Goal: Task Accomplishment & Management: Manage account settings

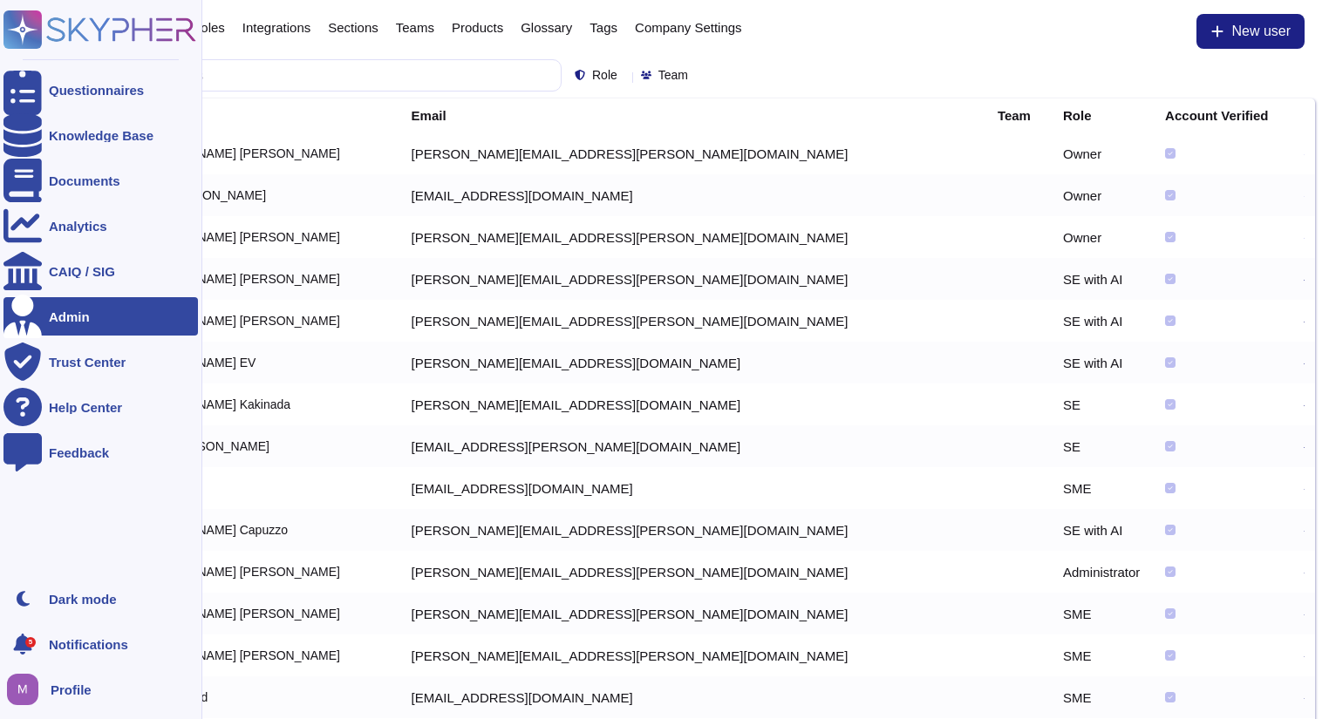
click at [107, 385] on ul "Questionnaires Knowledge Base Documents Analytics CAIQ / SIG Admin Trust Center…" at bounding box center [100, 320] width 194 height 499
click at [107, 370] on div "Trust Center" at bounding box center [100, 362] width 194 height 38
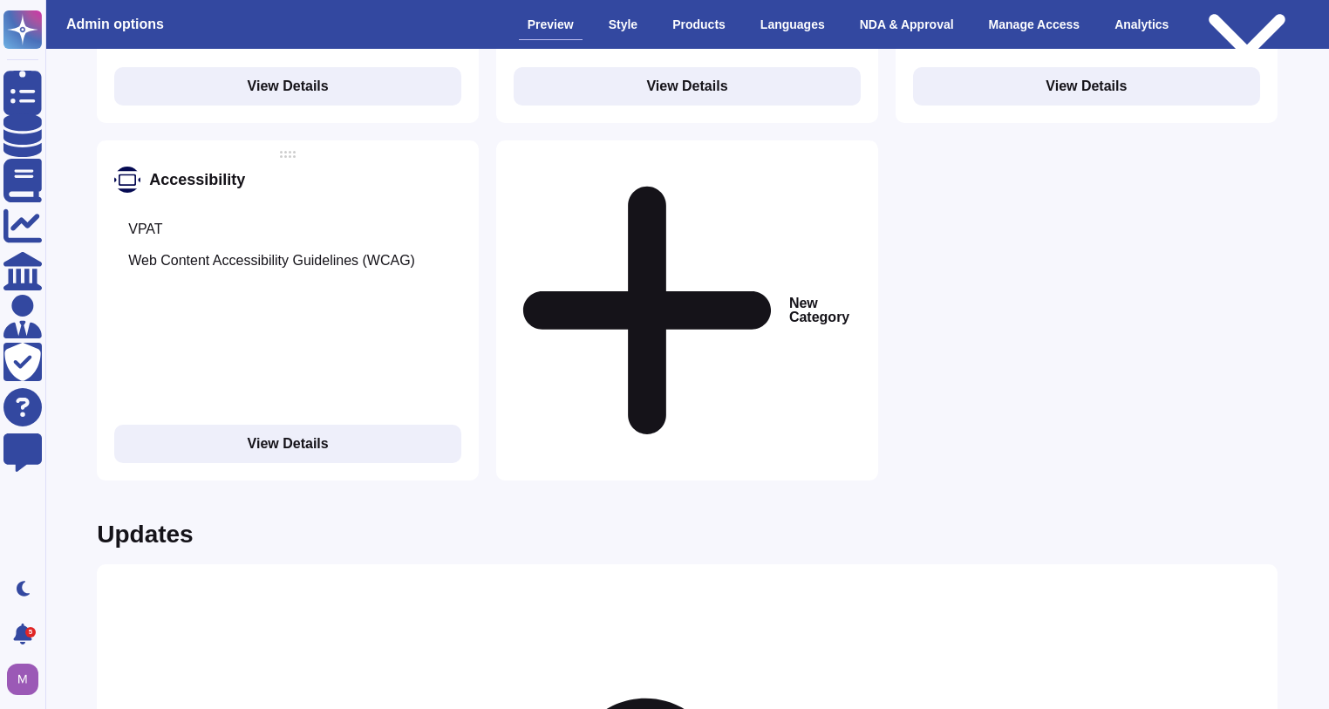
click at [659, 248] on div "New Category" at bounding box center [687, 310] width 382 height 340
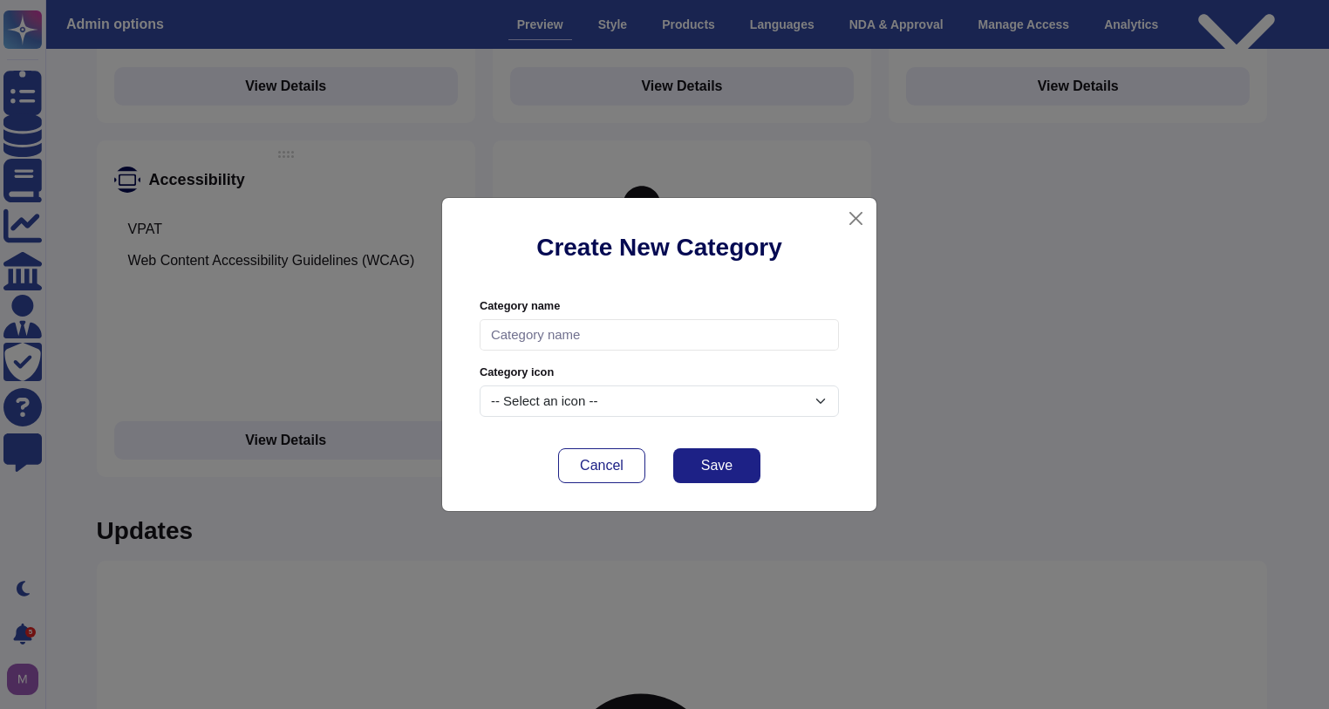
scroll to position [2899, 0]
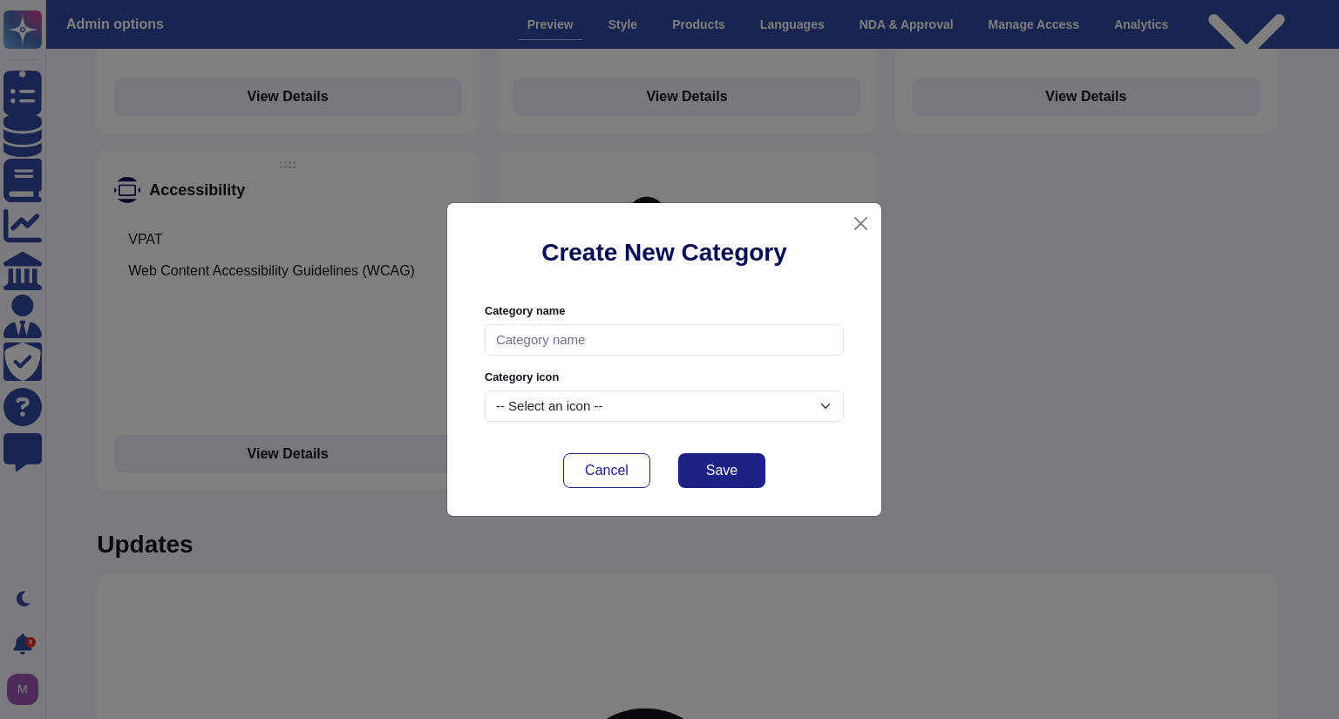
click at [638, 320] on div "Category name" at bounding box center [664, 329] width 359 height 52
click at [635, 335] on input "text" at bounding box center [664, 340] width 359 height 32
type input "TeamViewer DEX"
click at [779, 402] on div "-- Select an icon --" at bounding box center [664, 407] width 359 height 32
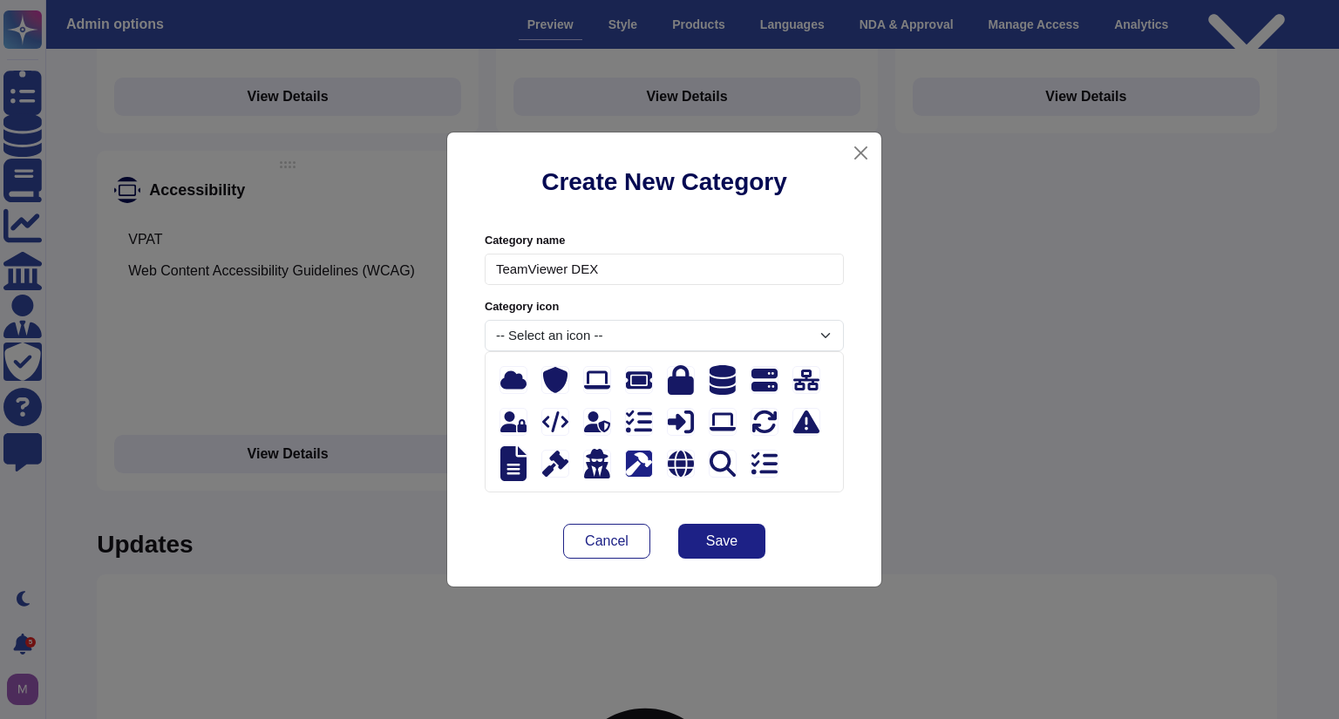
click at [637, 464] on icon at bounding box center [639, 465] width 26 height 24
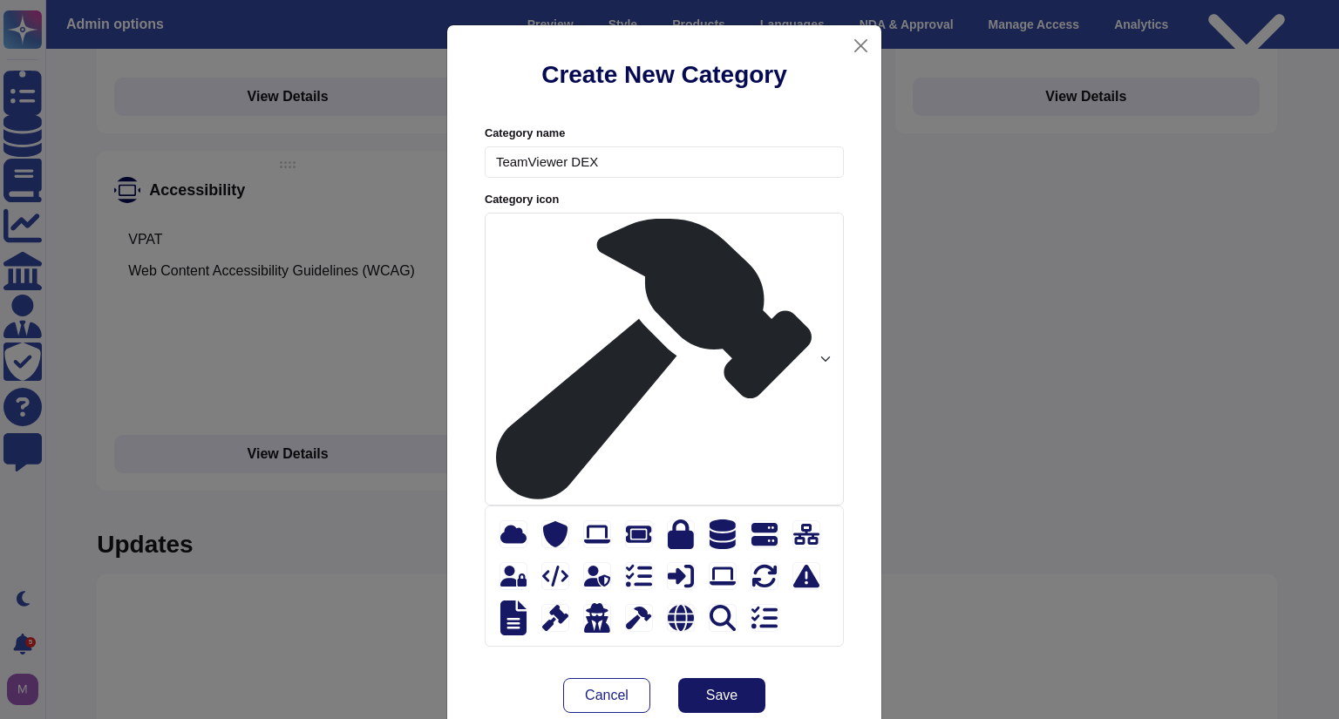
click at [731, 689] on span "Save" at bounding box center [721, 696] width 31 height 14
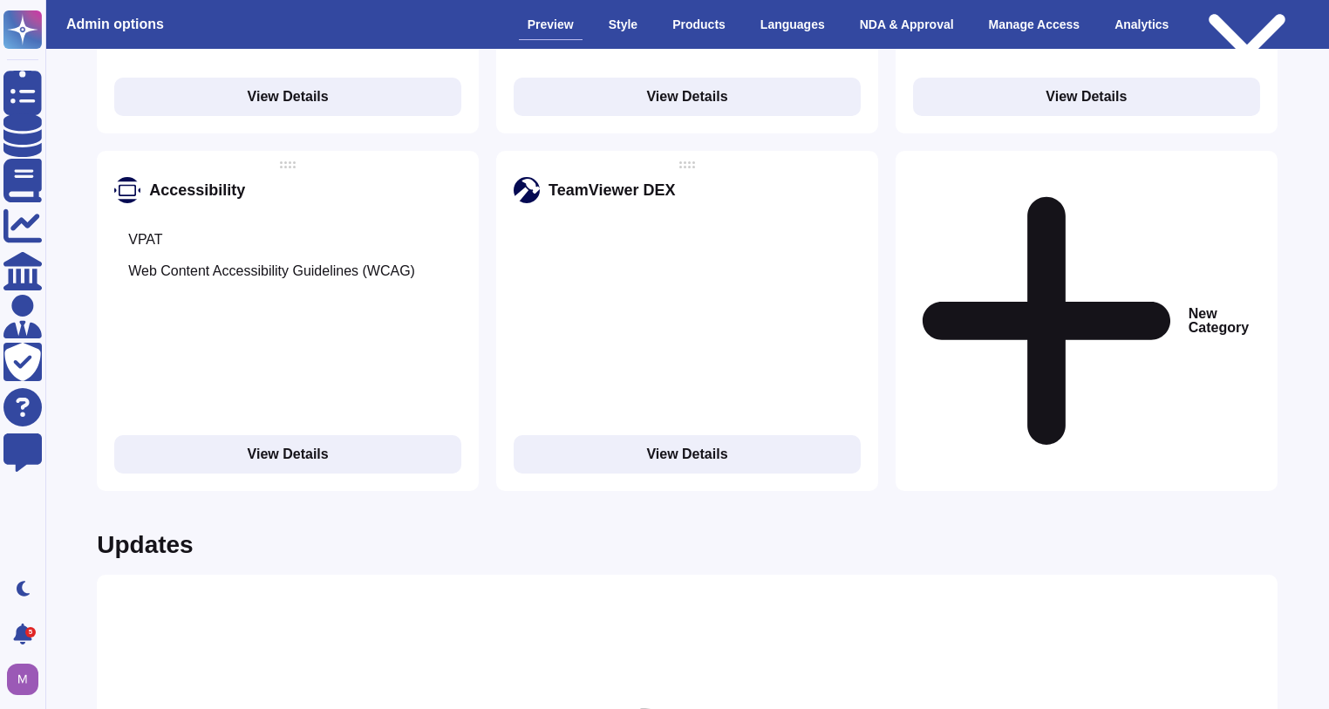
click at [1037, 258] on div "New Category" at bounding box center [1086, 321] width 382 height 340
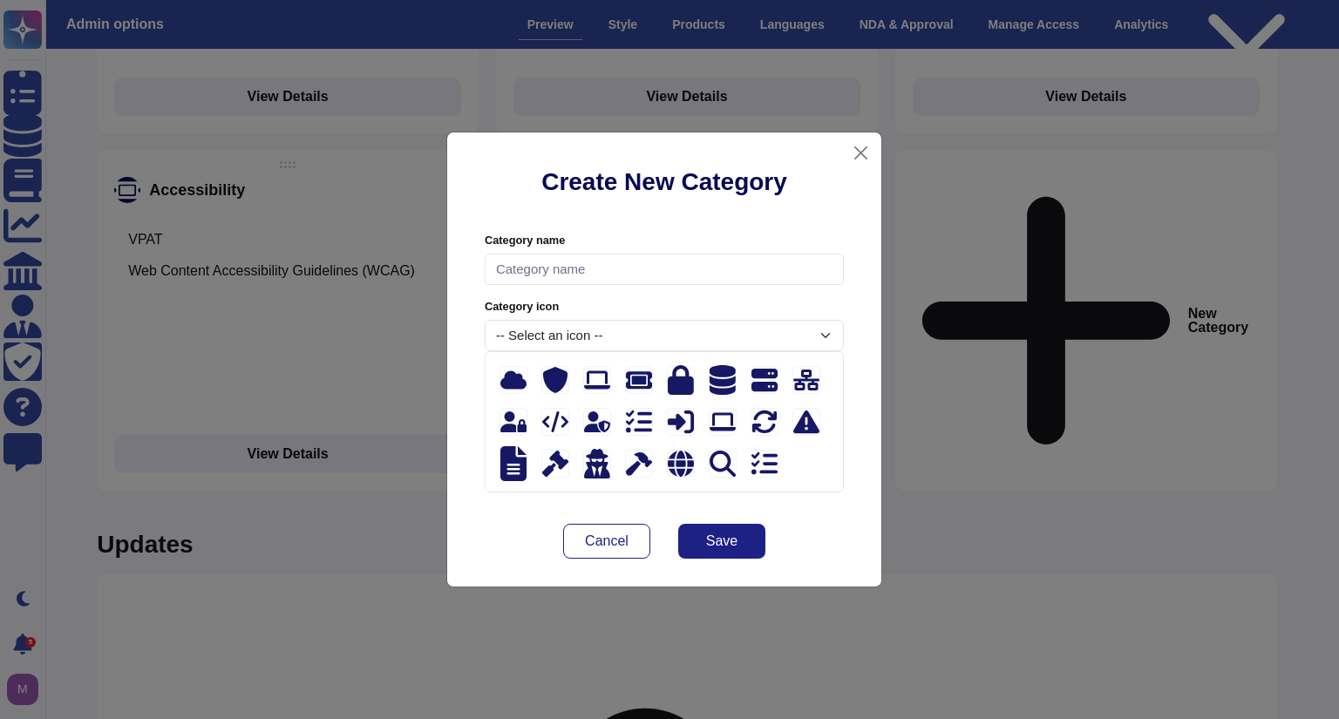
click at [698, 280] on input "text" at bounding box center [664, 270] width 359 height 32
type input "TeamViewer Frontline"
click at [615, 337] on div "-- Select an icon --" at bounding box center [664, 336] width 359 height 32
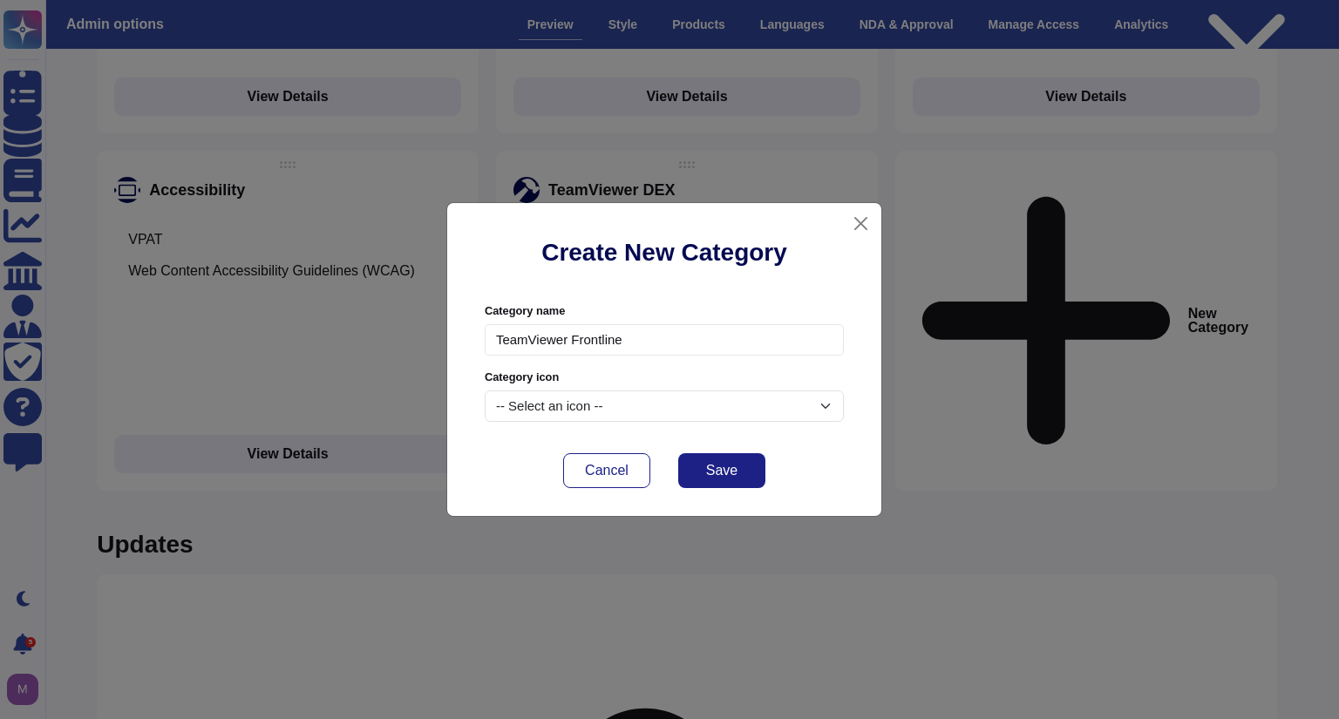
click at [668, 395] on div "-- Select an icon --" at bounding box center [664, 407] width 359 height 32
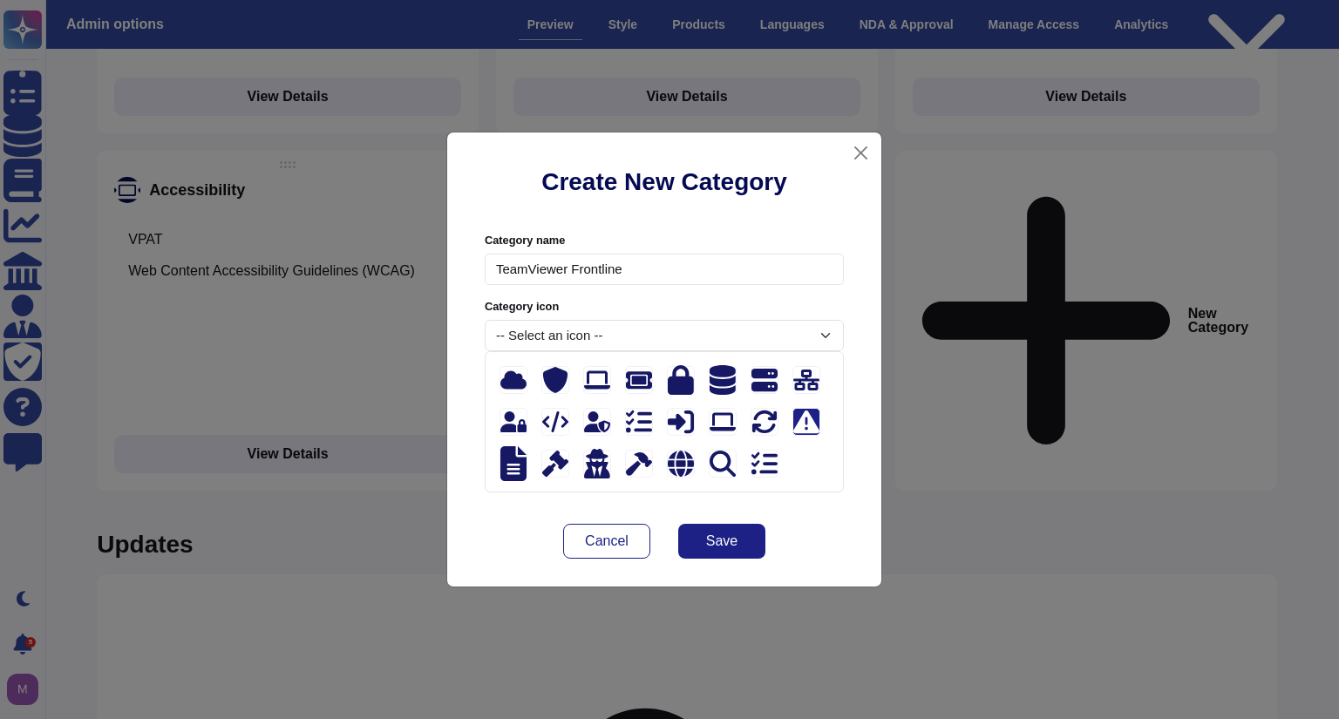
click at [806, 426] on icon at bounding box center [806, 422] width 26 height 26
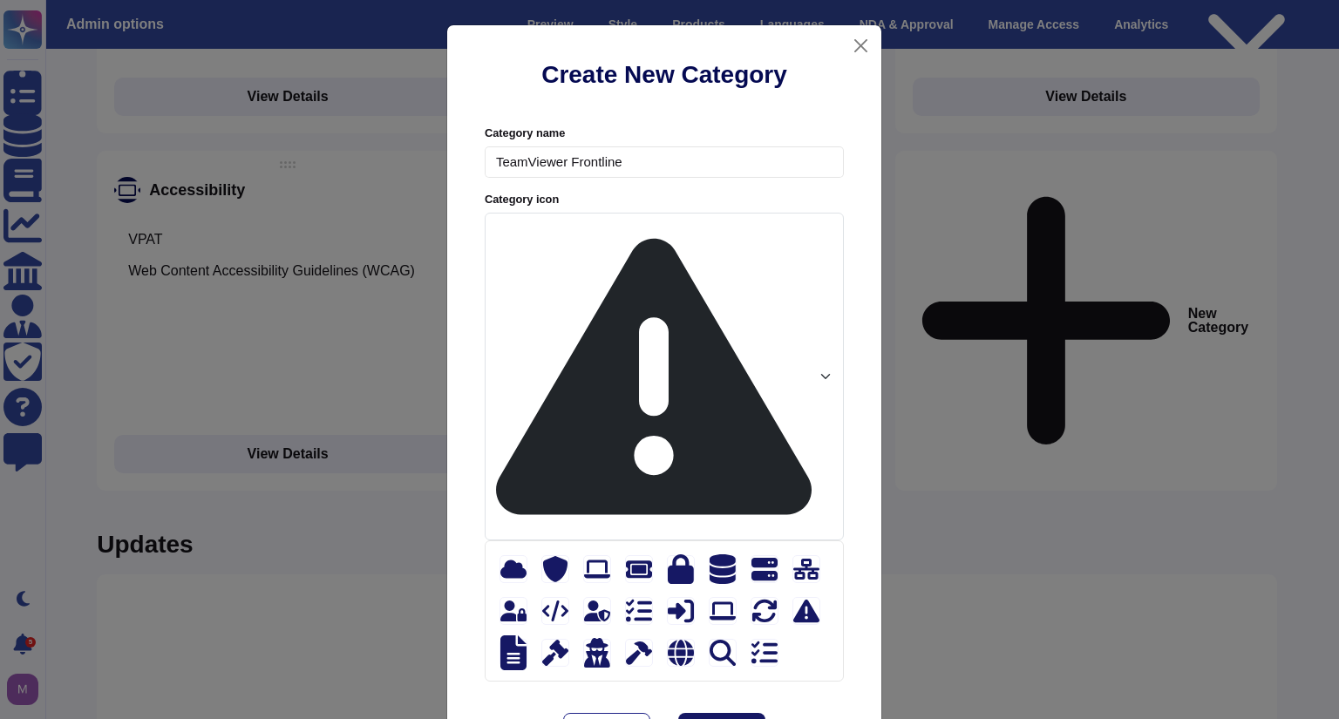
click at [725, 718] on span "Save" at bounding box center [721, 731] width 31 height 14
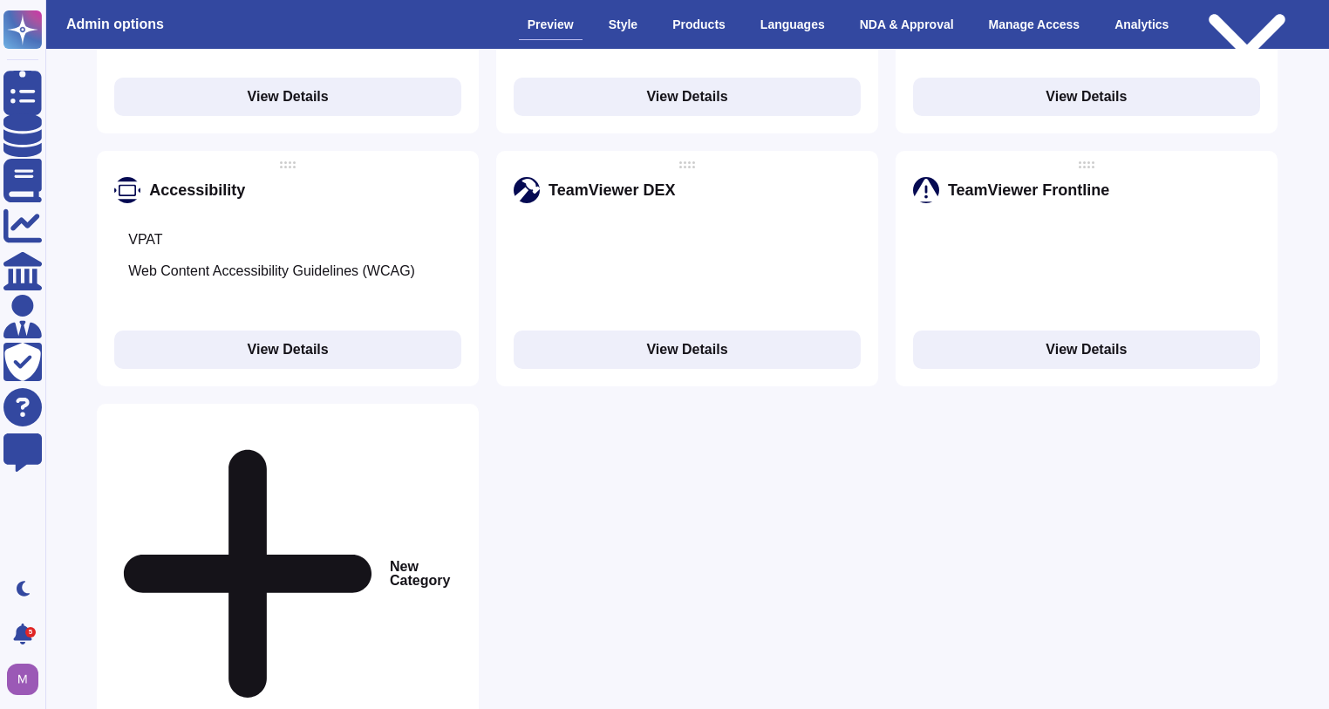
click at [330, 466] on div "New Category" at bounding box center [288, 574] width 382 height 340
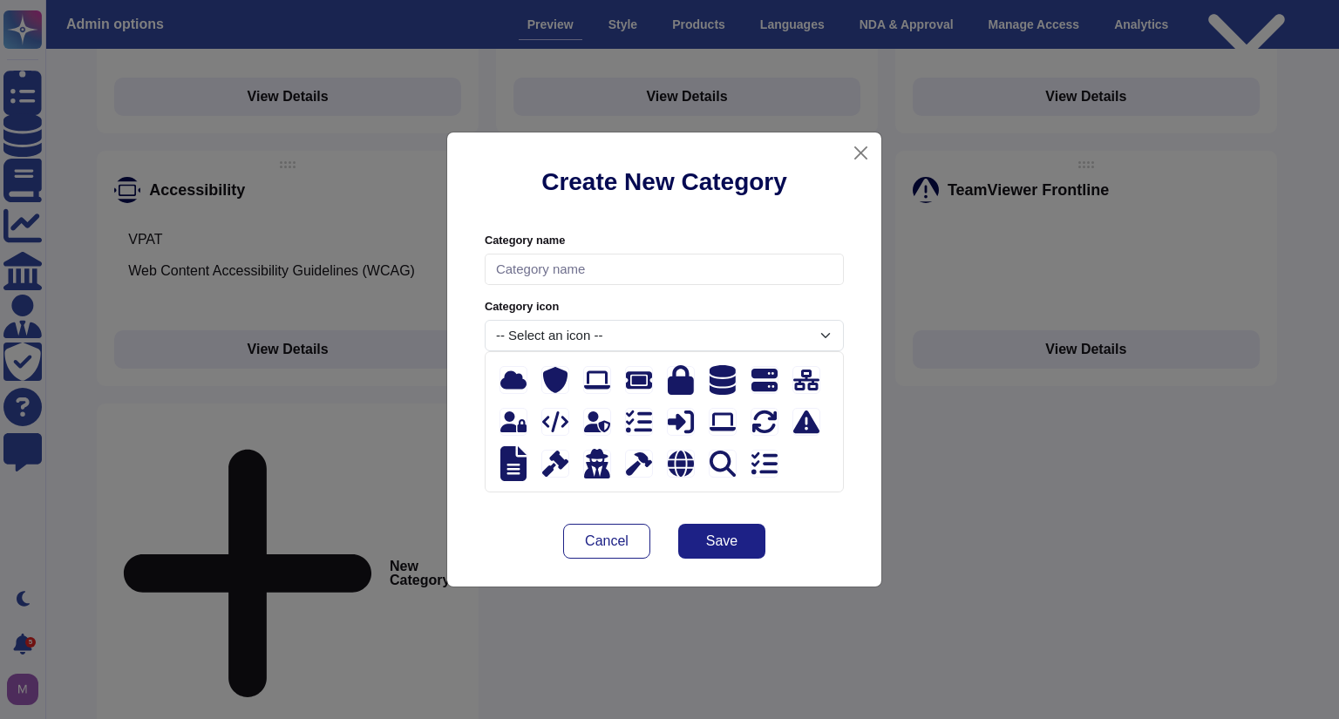
click at [611, 282] on input "text" at bounding box center [664, 270] width 359 height 32
click at [564, 384] on div at bounding box center [555, 380] width 28 height 28
type input "TeamViewer Remote"
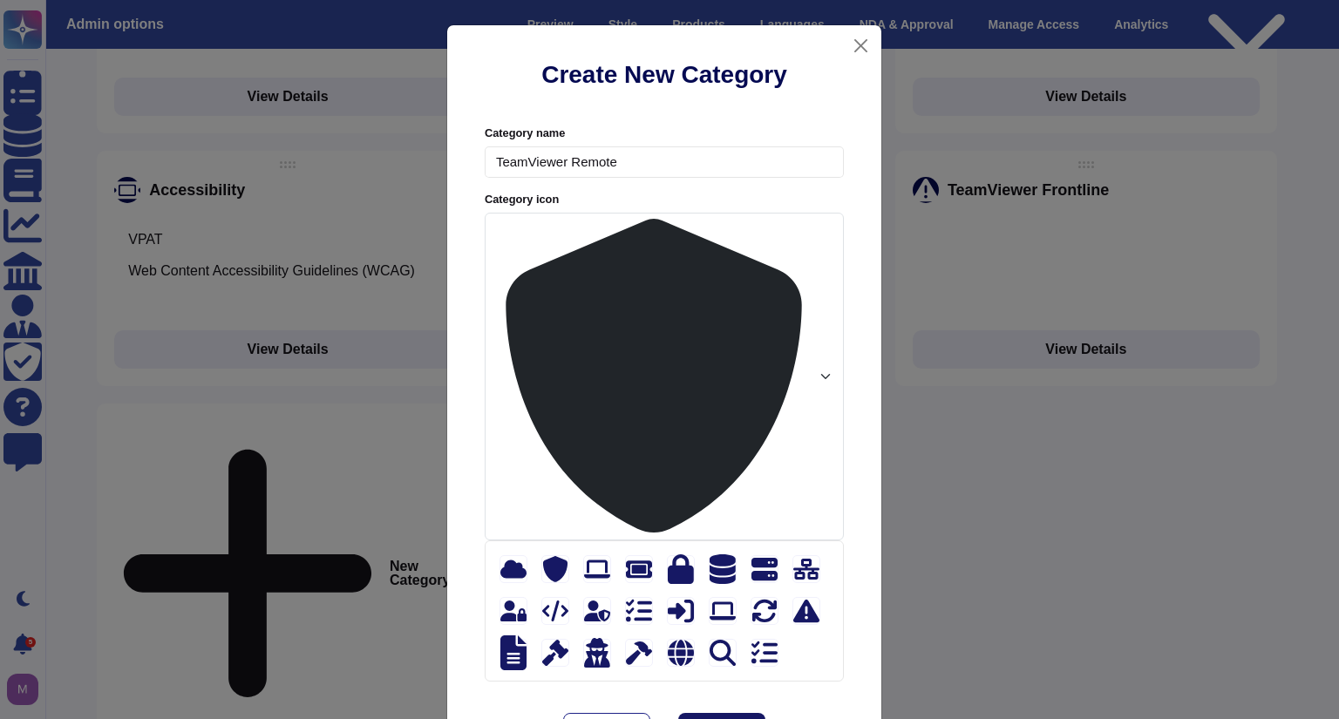
click at [731, 718] on span "Save" at bounding box center [721, 731] width 31 height 14
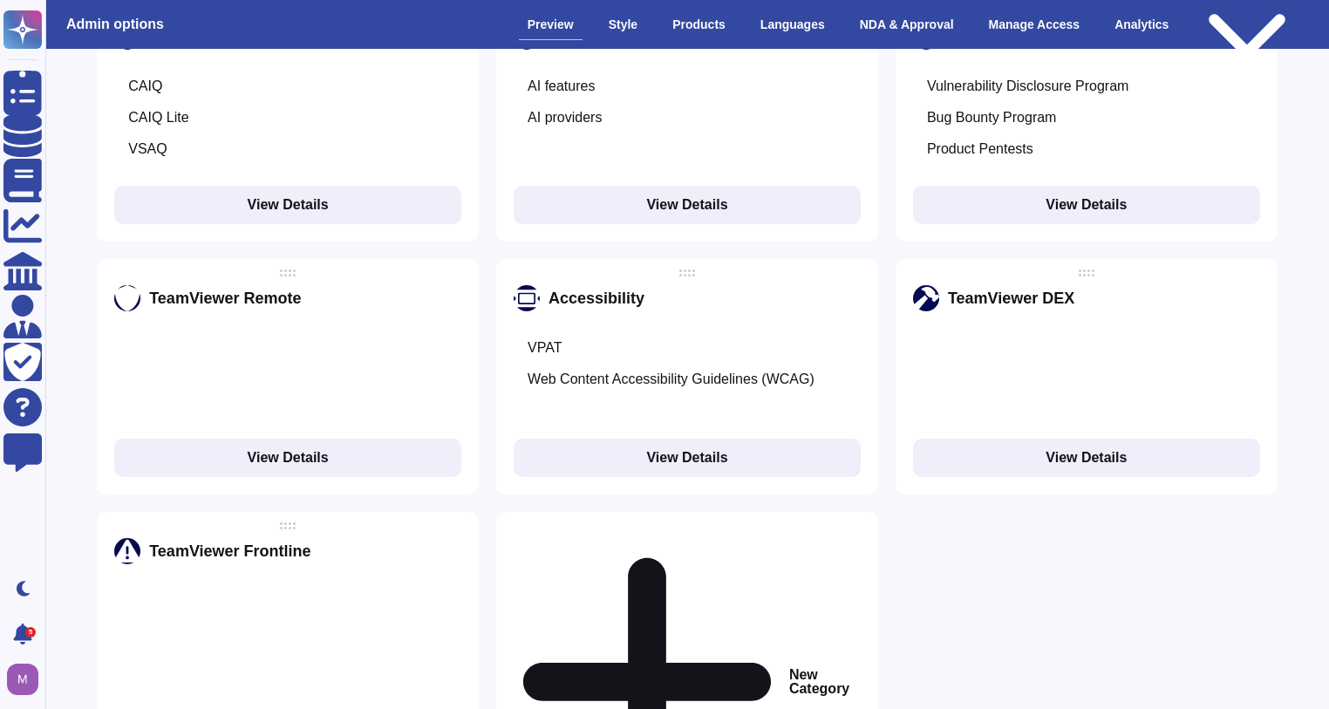
scroll to position [2860, 0]
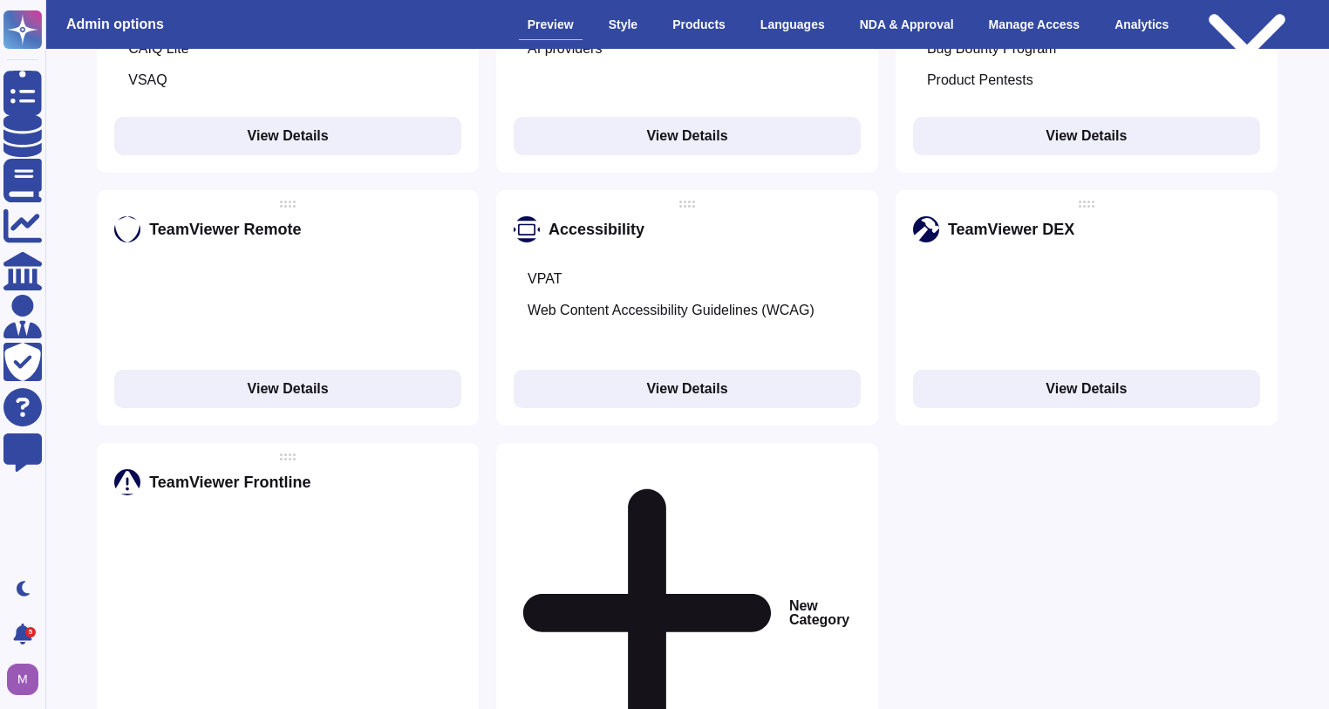
click at [461, 229] on icon at bounding box center [461, 229] width 0 height 0
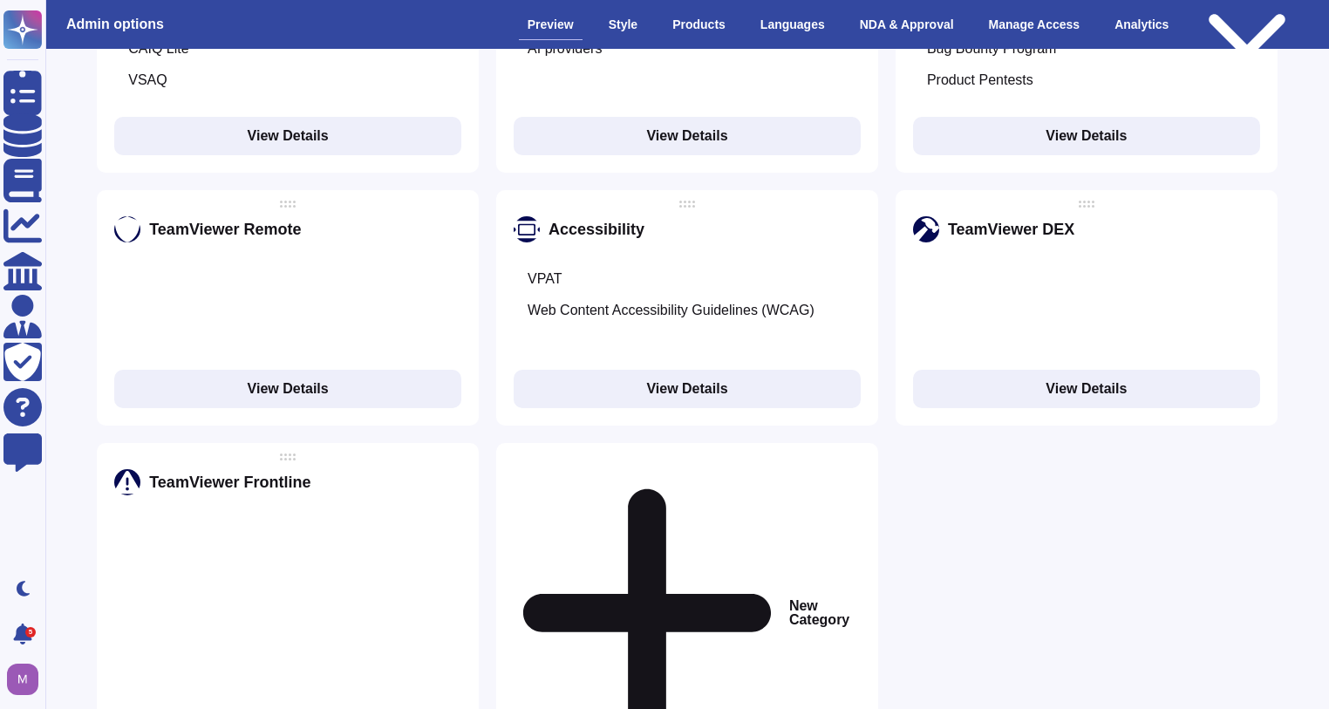
click at [288, 190] on div "TeamViewer Remote View Details" at bounding box center [288, 307] width 382 height 235
click at [288, 201] on div at bounding box center [288, 204] width 16 height 7
click at [317, 370] on button "View Details" at bounding box center [287, 389] width 347 height 38
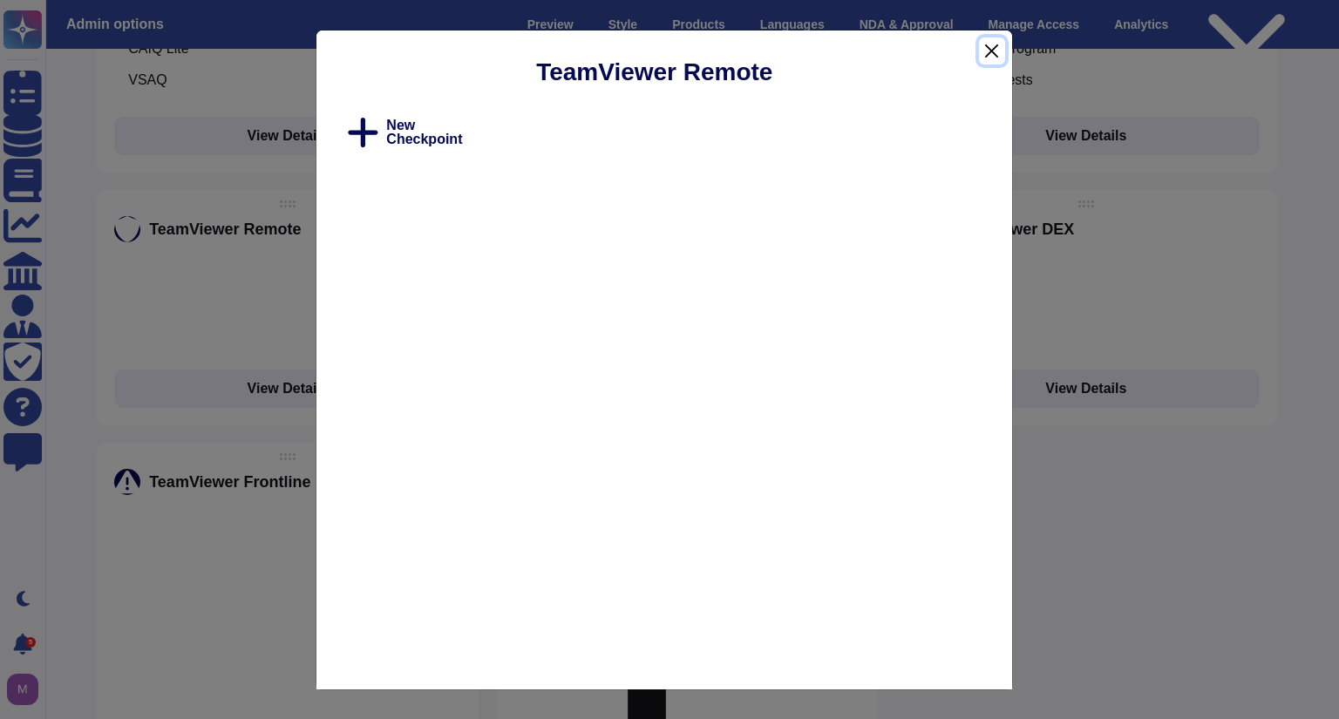
click at [1001, 45] on button "Close" at bounding box center [992, 50] width 26 height 27
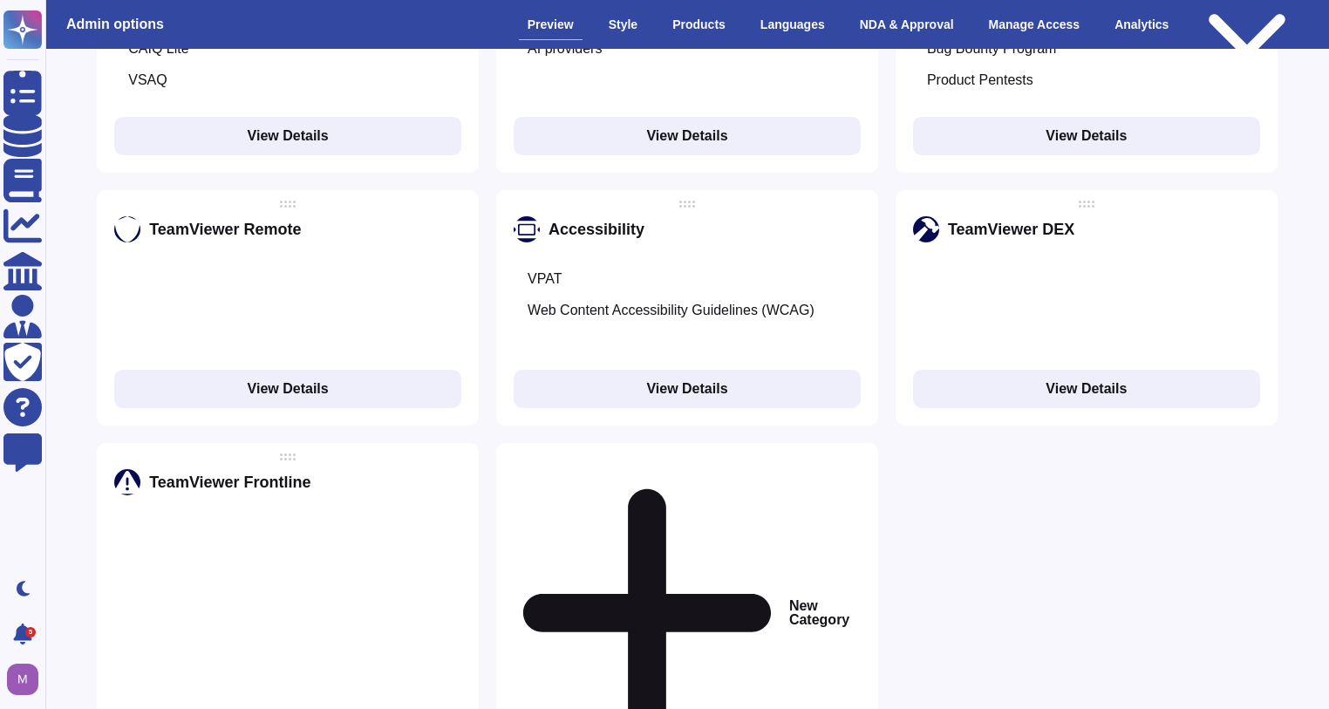
click at [461, 229] on icon at bounding box center [461, 229] width 0 height 0
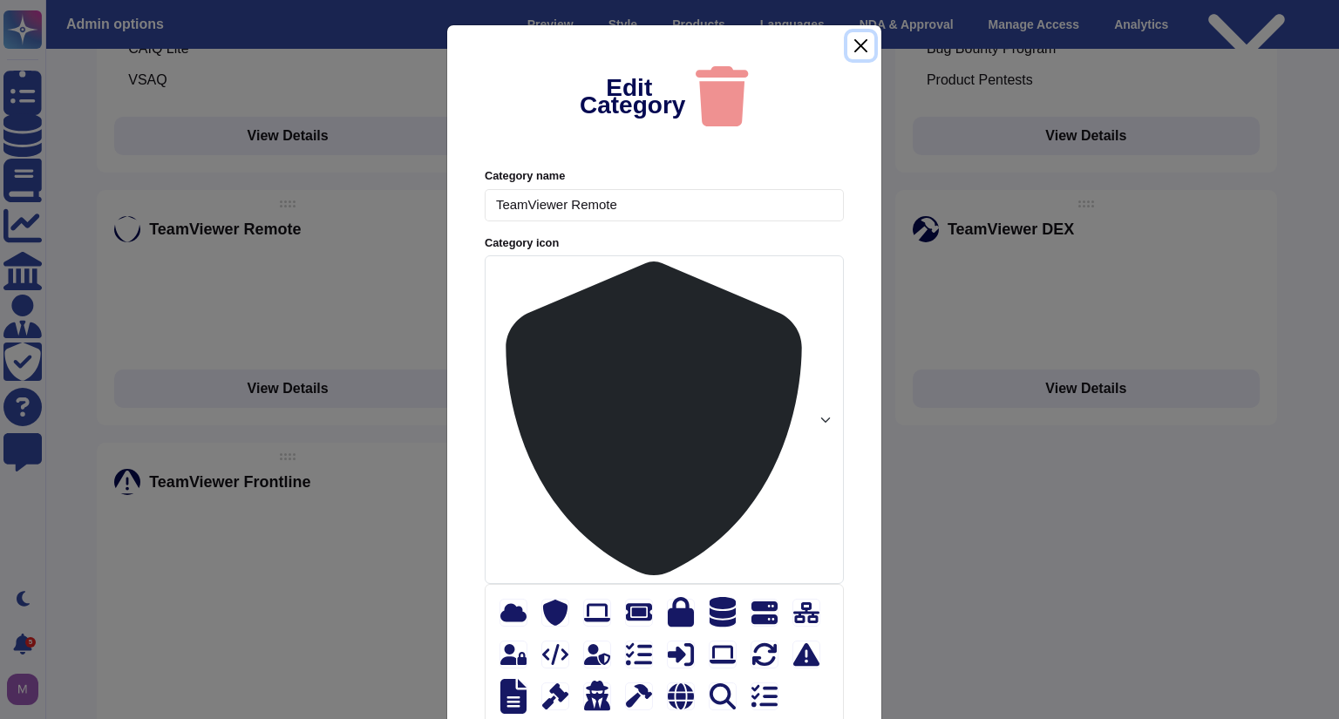
click at [848, 59] on button "Close" at bounding box center [861, 45] width 27 height 27
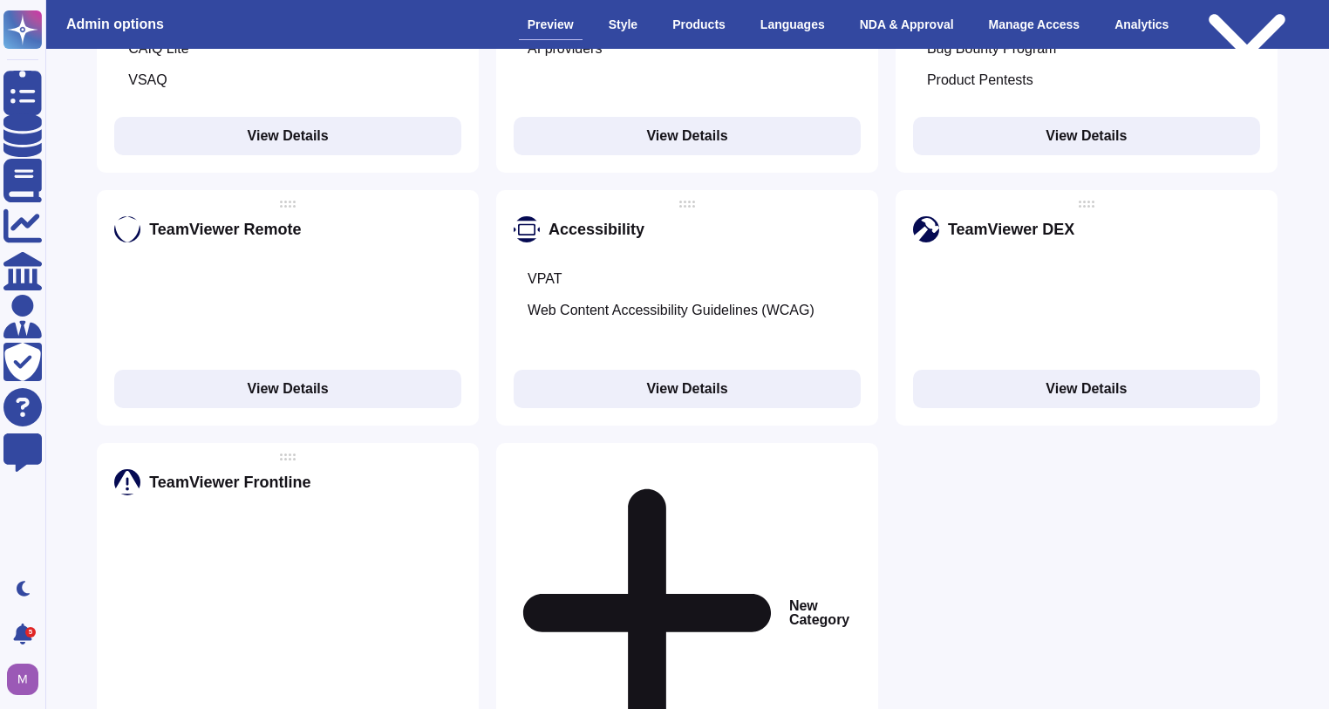
click at [243, 370] on button "View Details" at bounding box center [287, 389] width 347 height 38
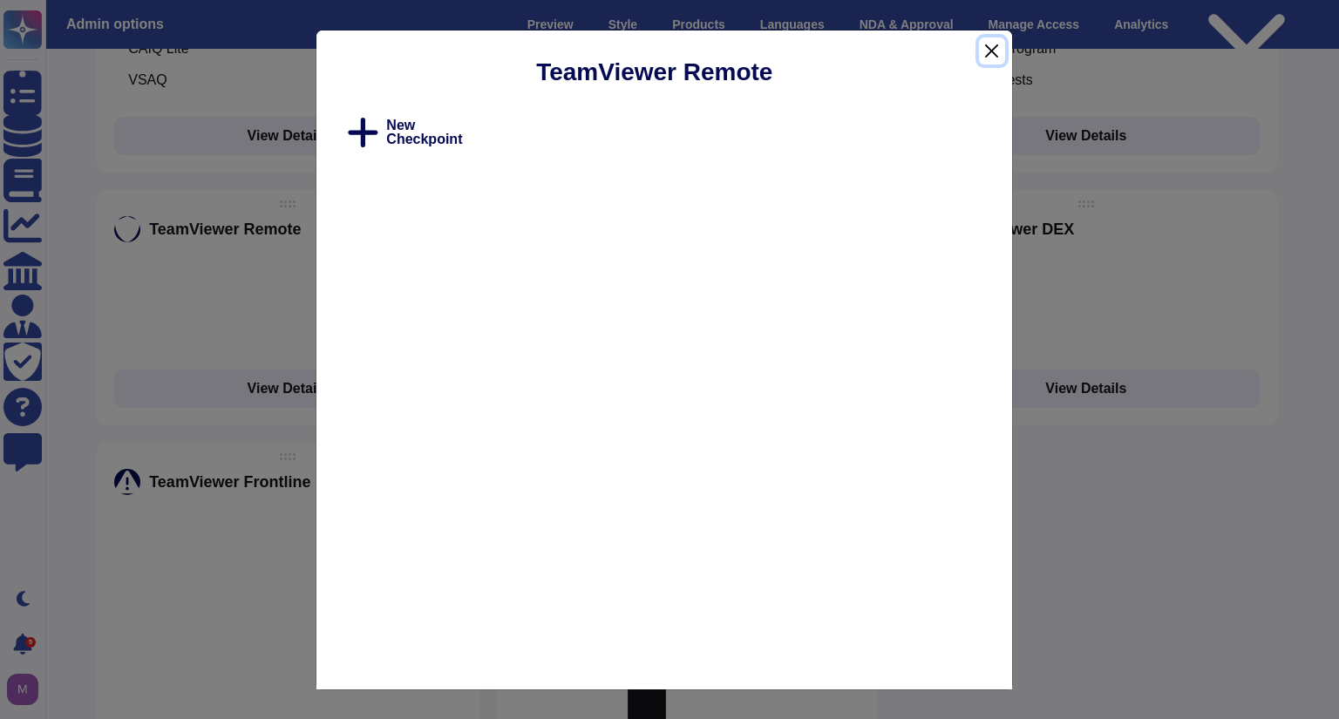
click at [993, 50] on button "Close" at bounding box center [992, 50] width 26 height 27
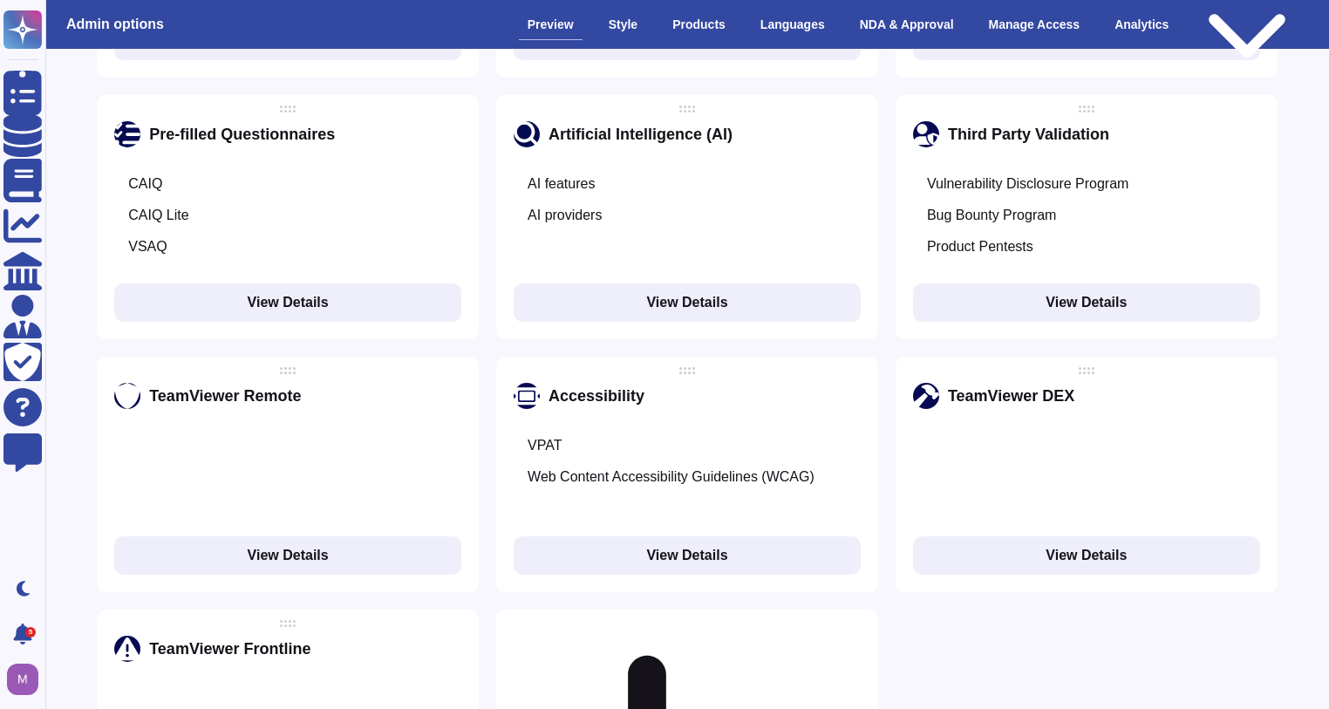
scroll to position [2720, 0]
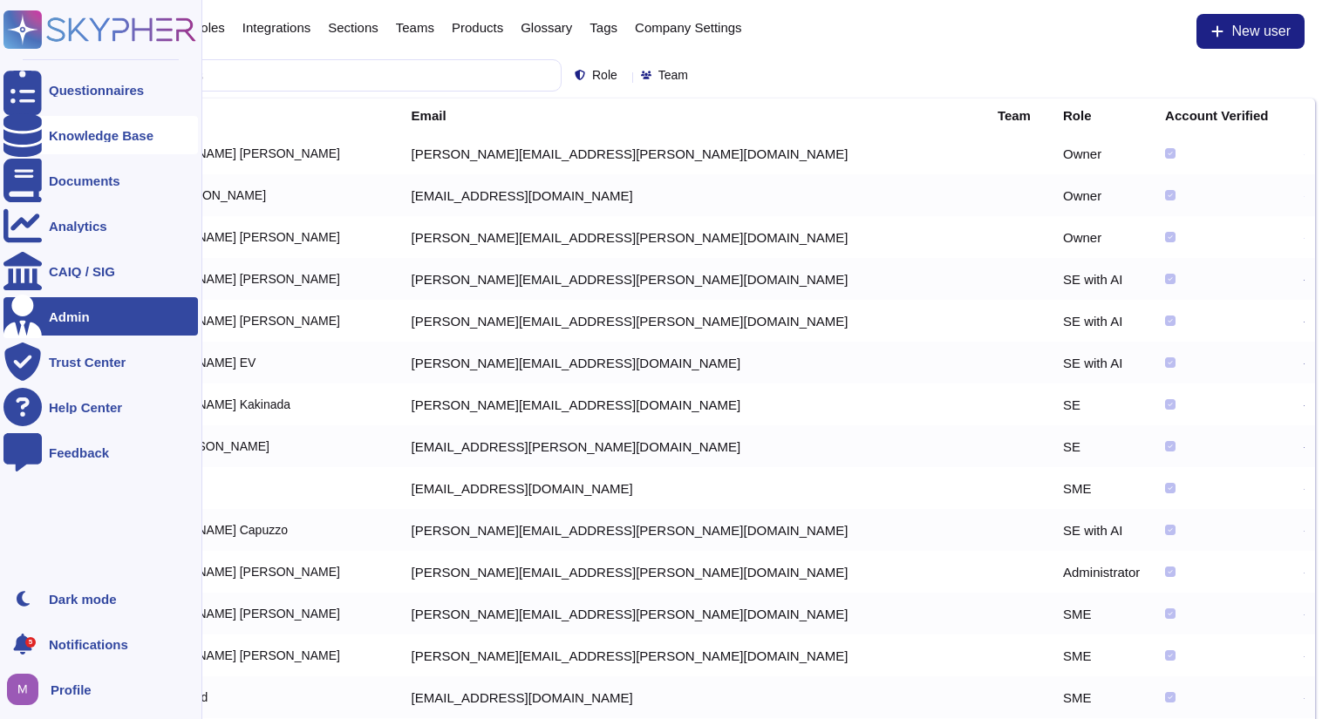
click at [33, 128] on div at bounding box center [22, 135] width 38 height 38
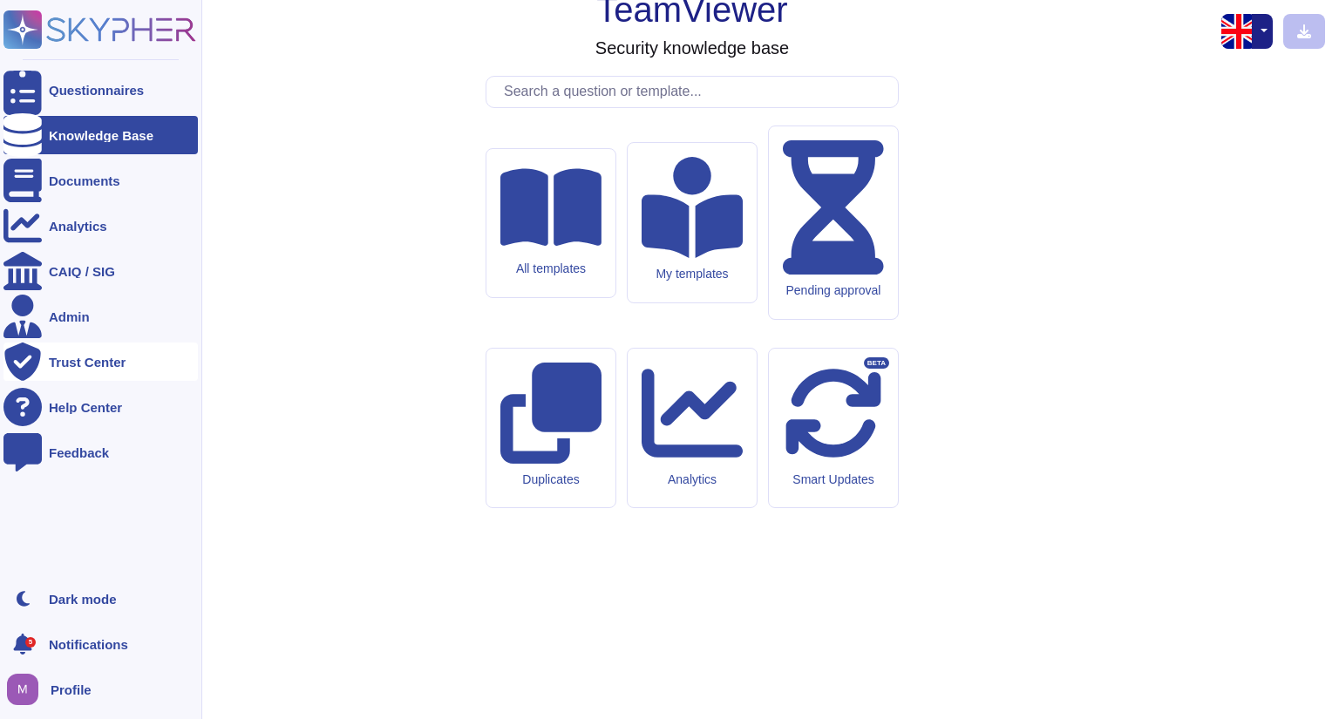
click at [72, 366] on div "Trust Center" at bounding box center [87, 362] width 77 height 13
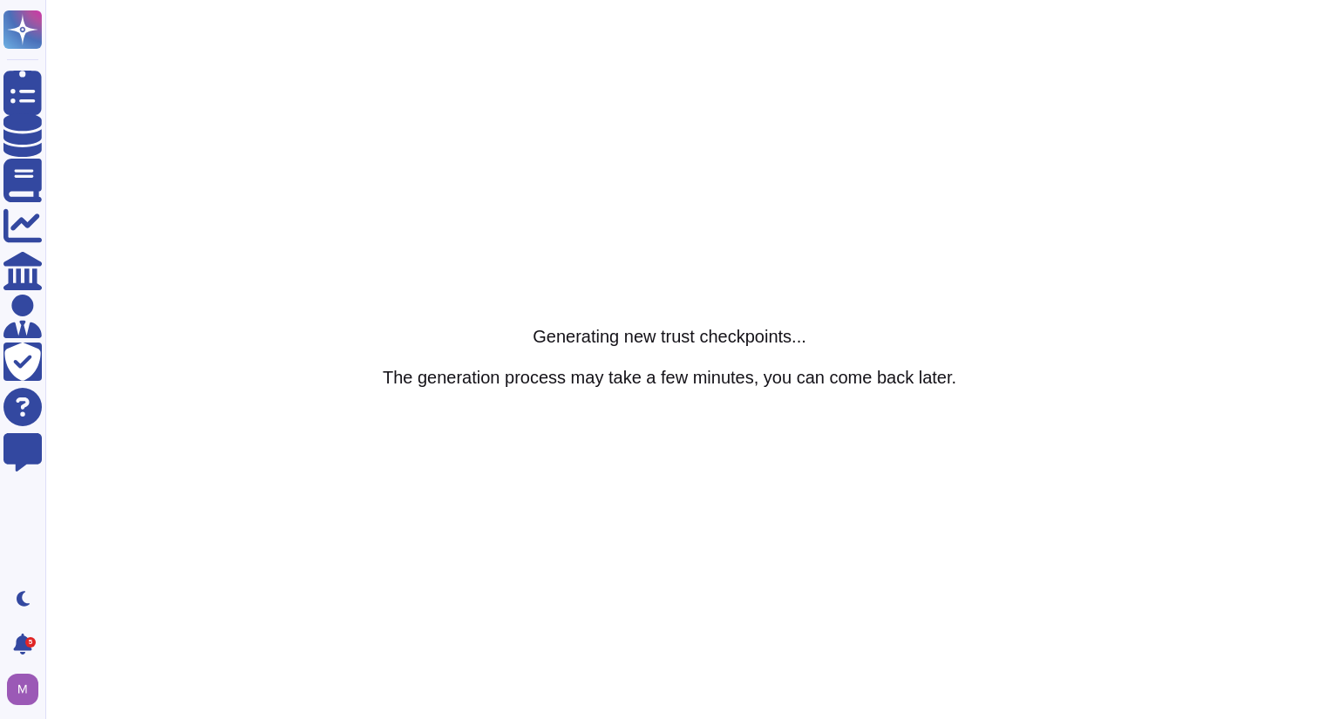
click at [418, 328] on h5 "Generating new trust checkpoints..." at bounding box center [670, 335] width 574 height 21
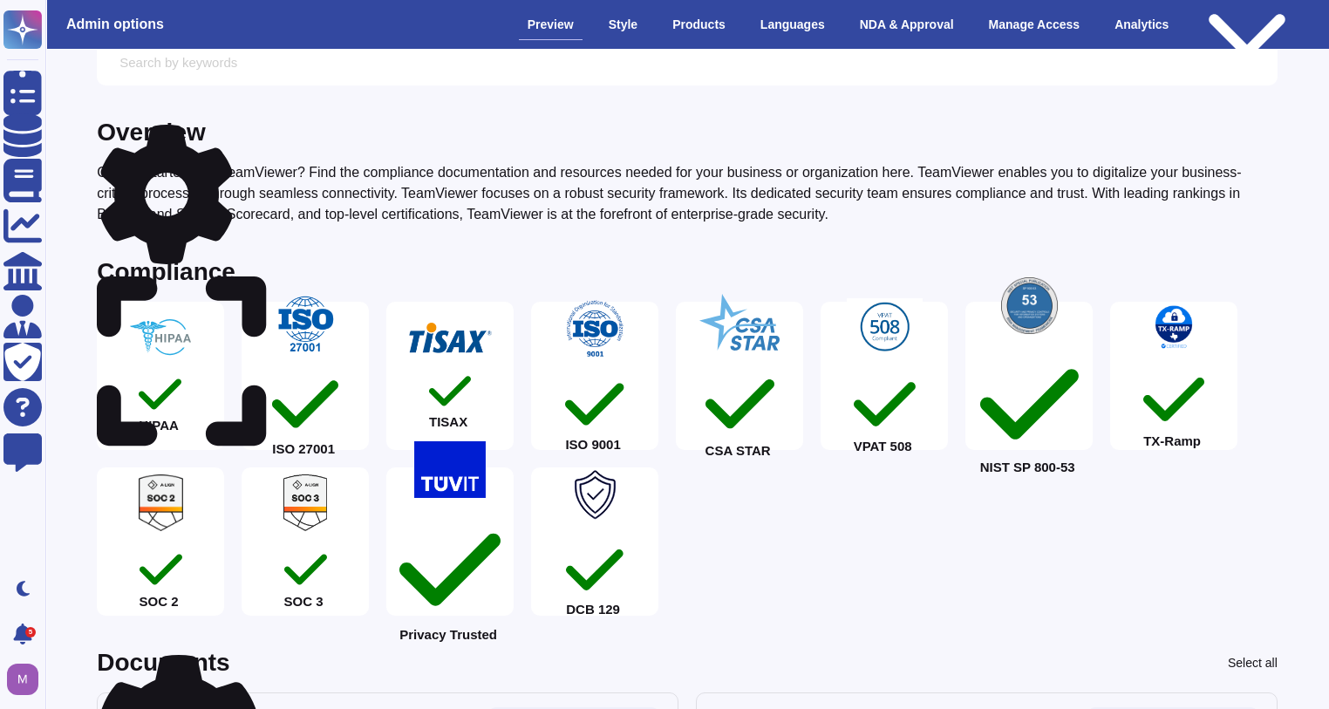
scroll to position [78, 0]
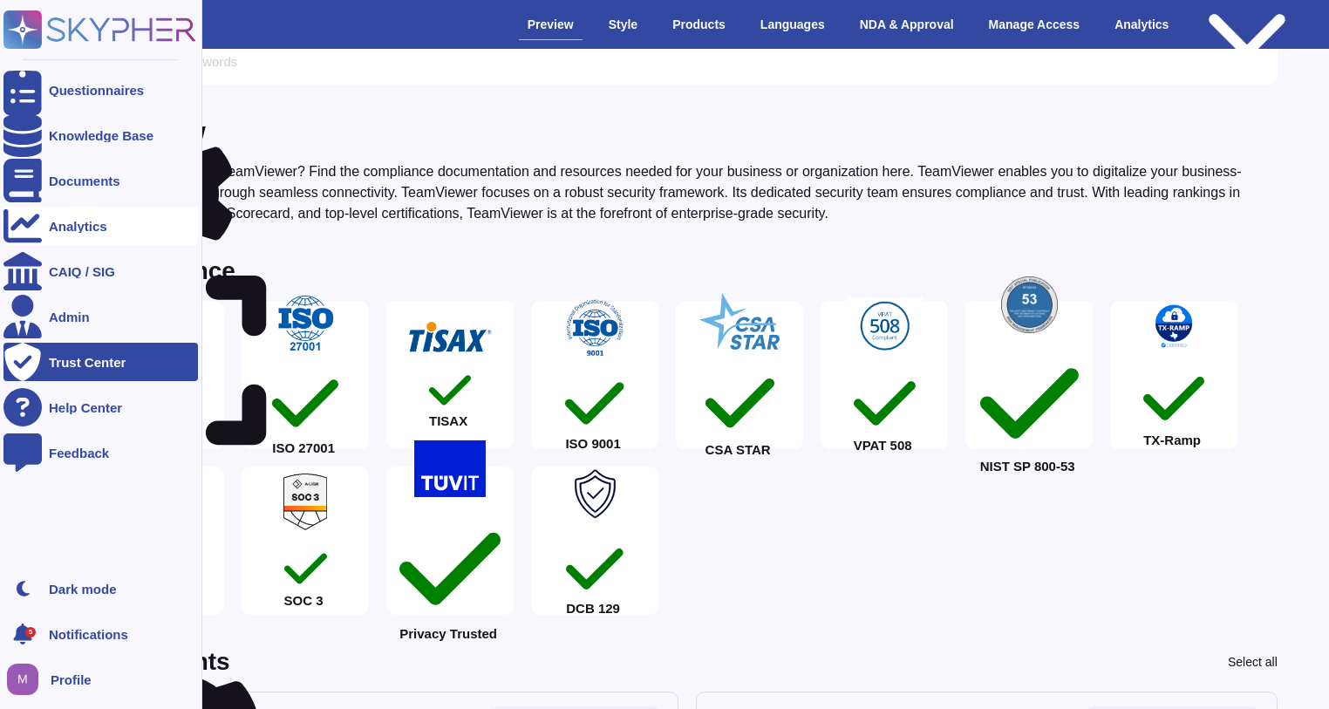
click at [25, 239] on div at bounding box center [22, 226] width 38 height 38
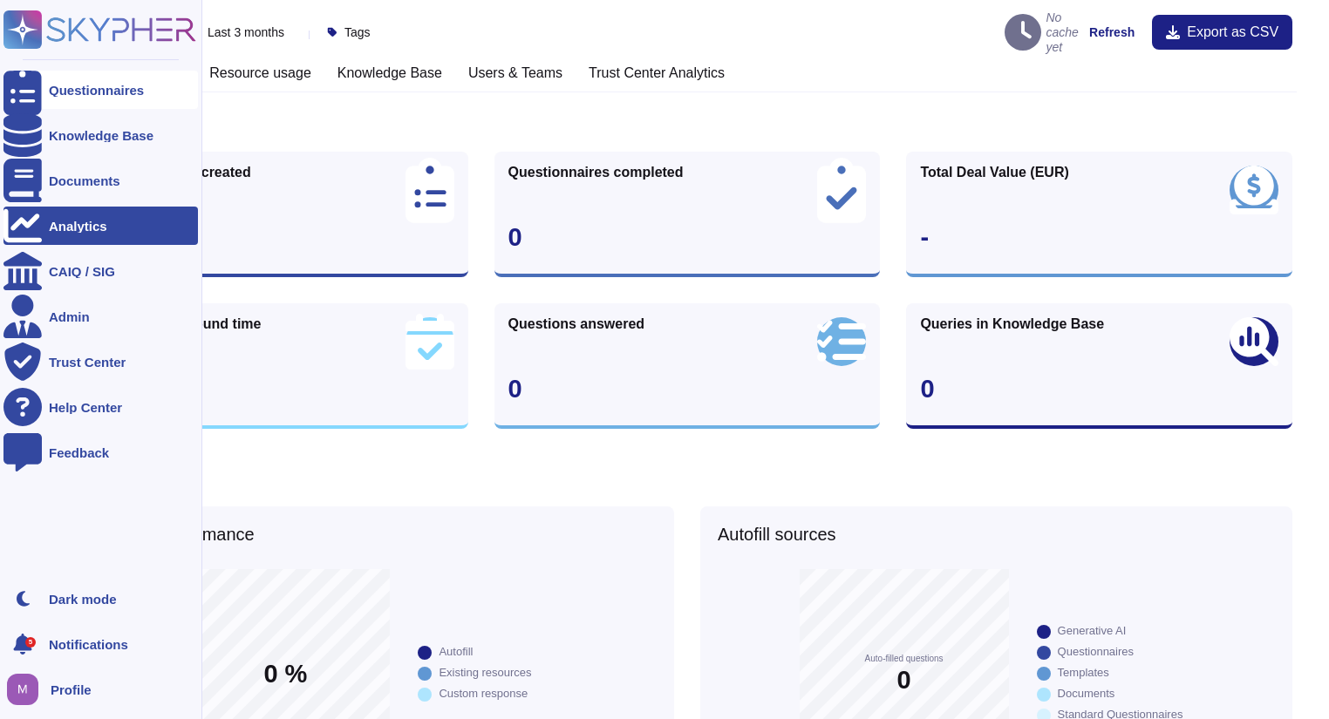
click at [25, 80] on div at bounding box center [22, 90] width 38 height 38
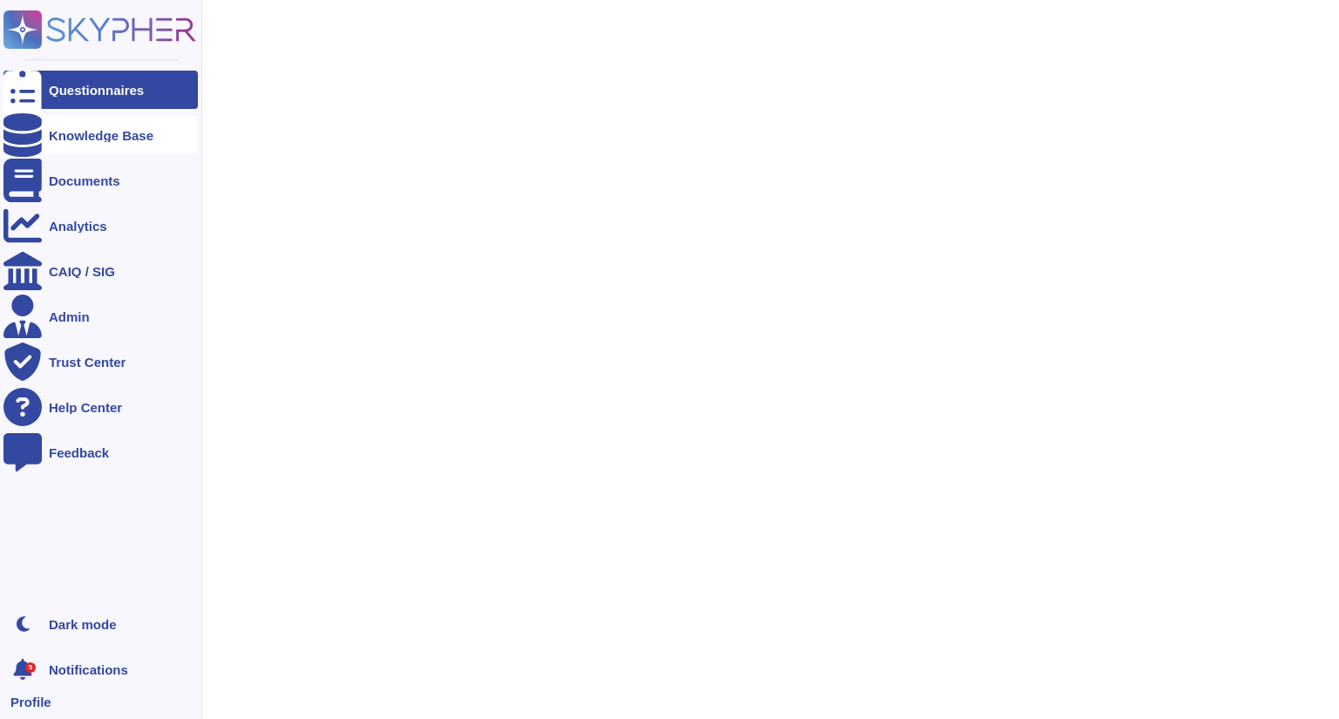
click at [42, 137] on div "Knowledge Base" at bounding box center [100, 135] width 194 height 38
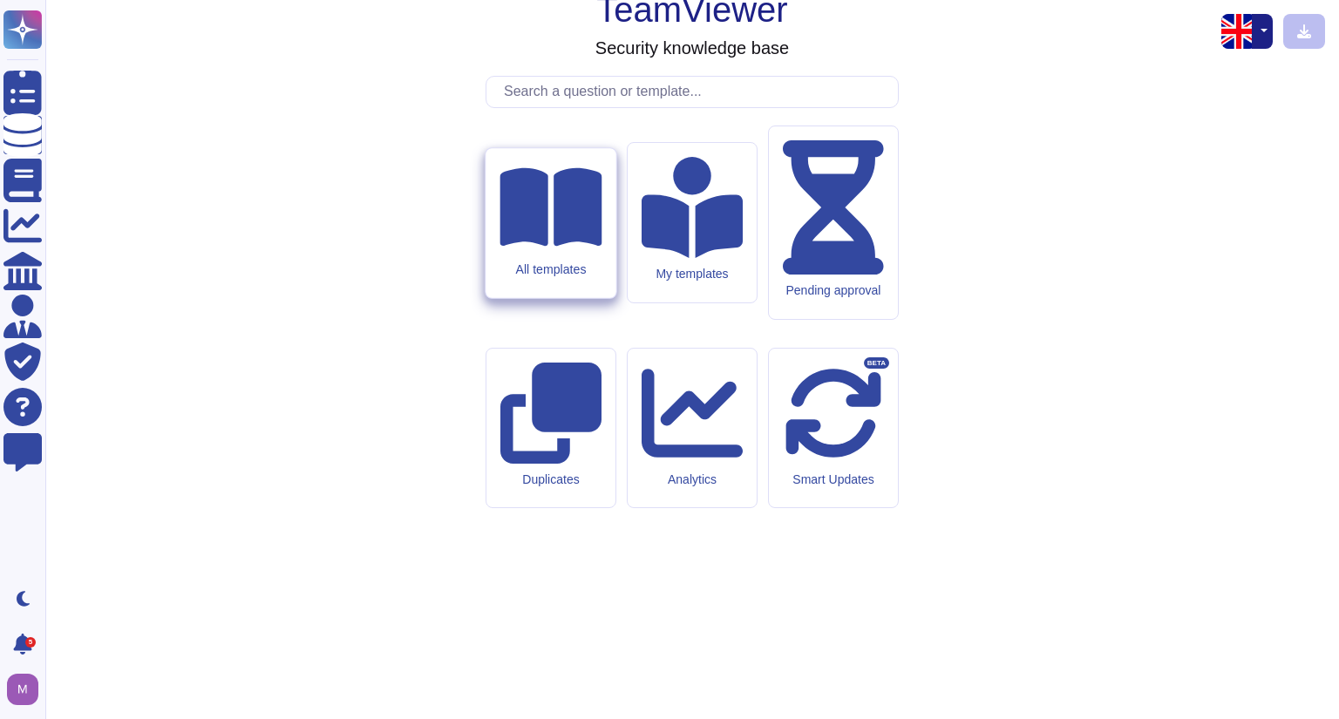
click at [535, 246] on icon at bounding box center [551, 206] width 102 height 78
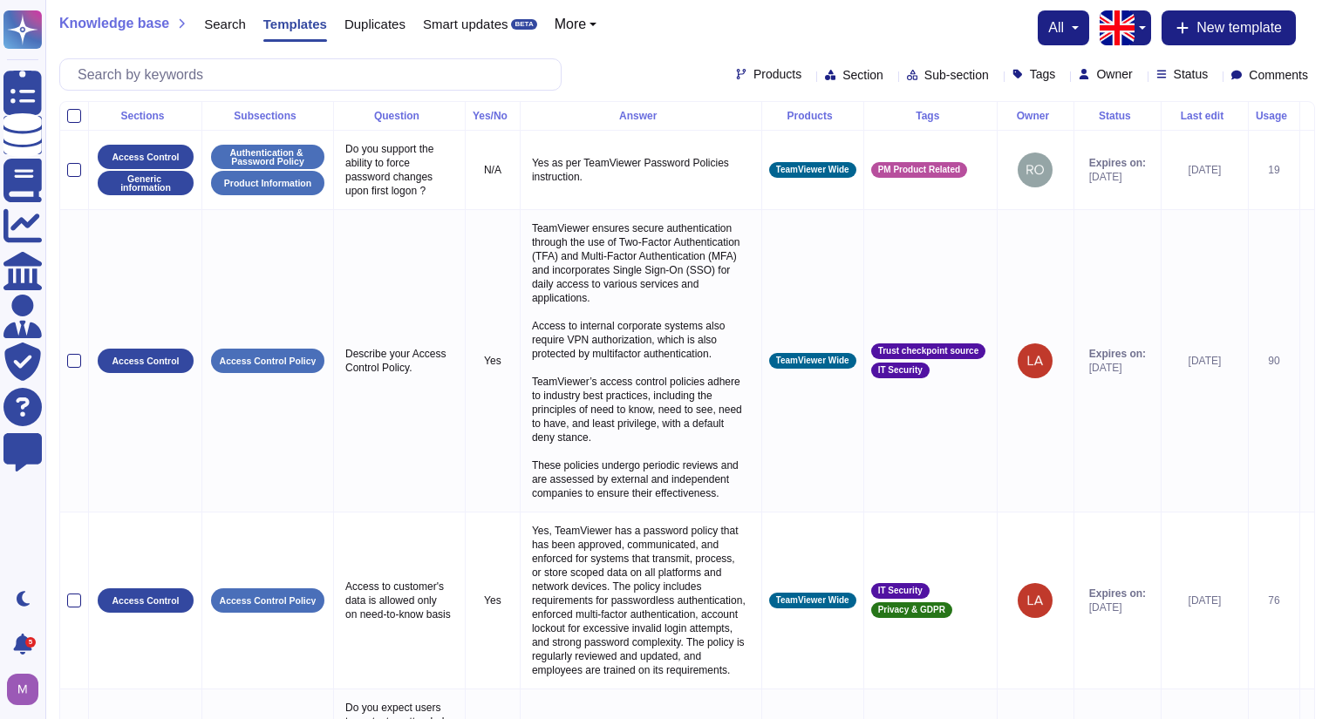
click at [1174, 78] on span "Status" at bounding box center [1191, 74] width 35 height 12
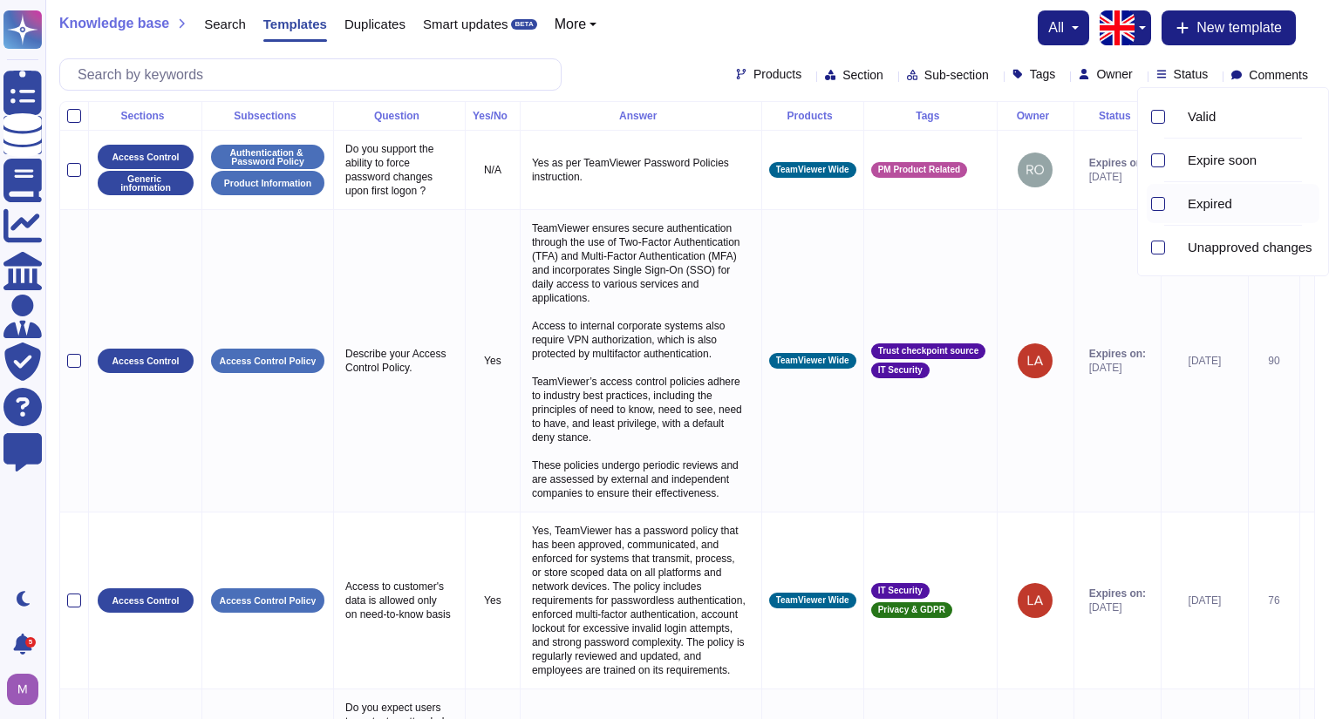
click at [1169, 202] on div "Expired" at bounding box center [1233, 203] width 173 height 39
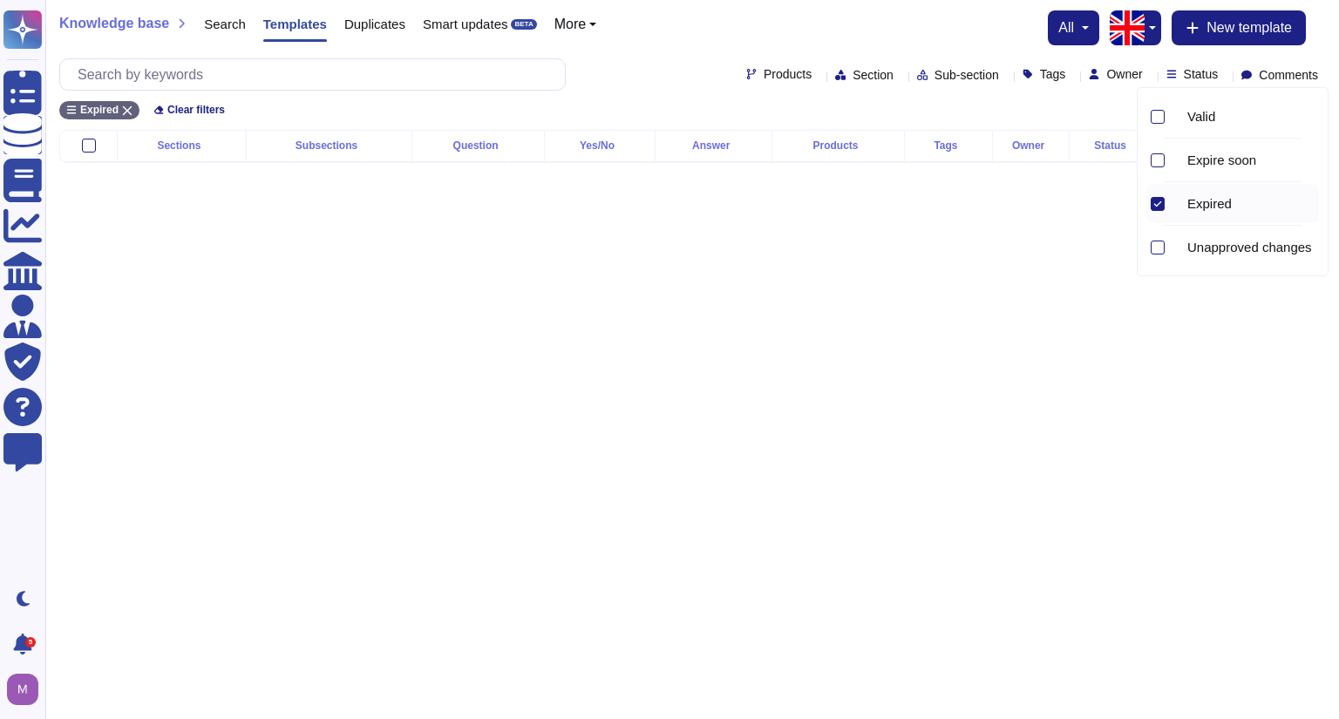
click at [1168, 201] on div "Expired" at bounding box center [1233, 203] width 173 height 39
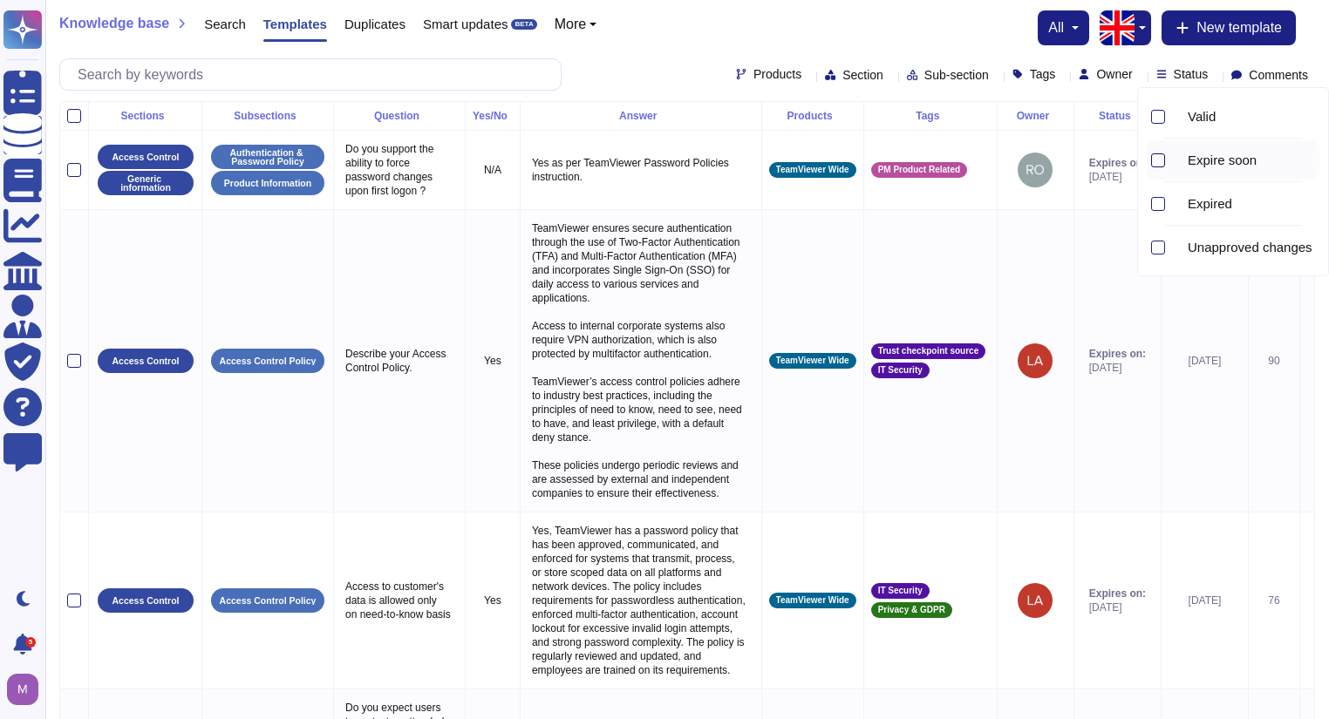
click at [1154, 160] on div at bounding box center [1158, 160] width 14 height 14
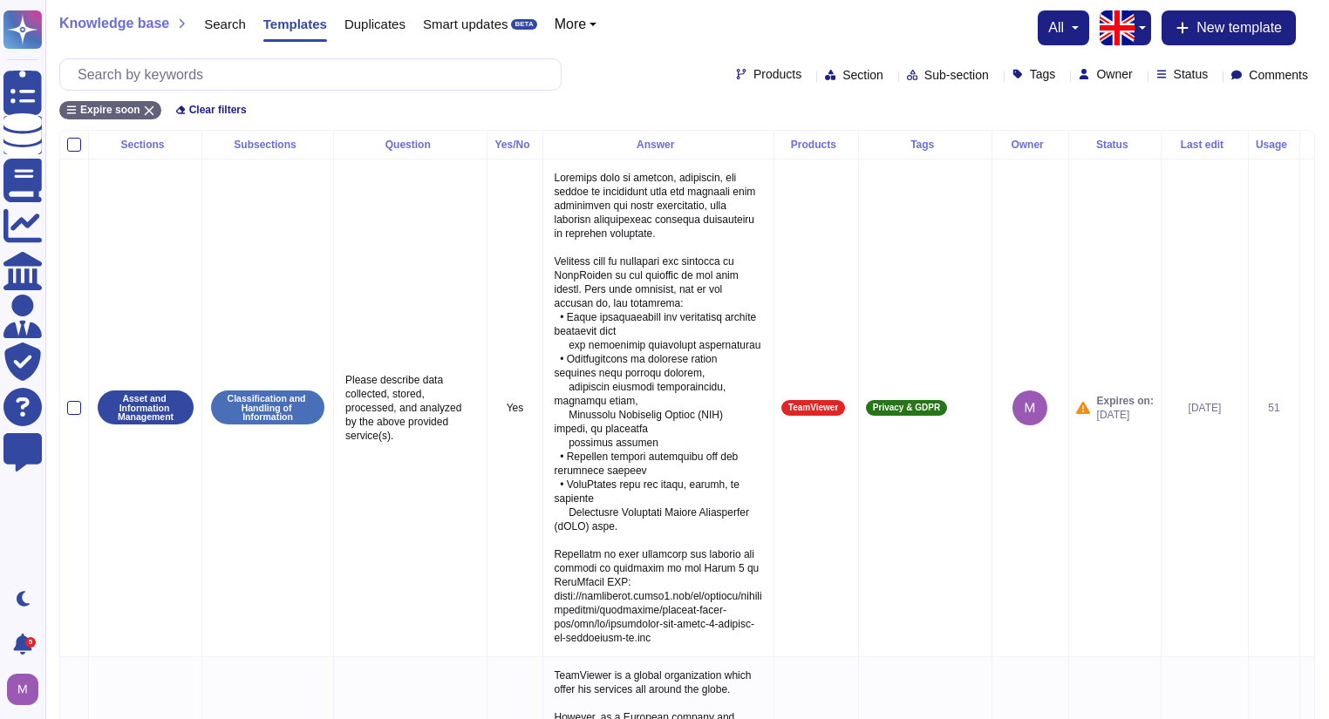
click at [807, 28] on div "Knowledge base Search Templates Duplicates Smart updates BETA More all New temp…" at bounding box center [687, 27] width 1256 height 35
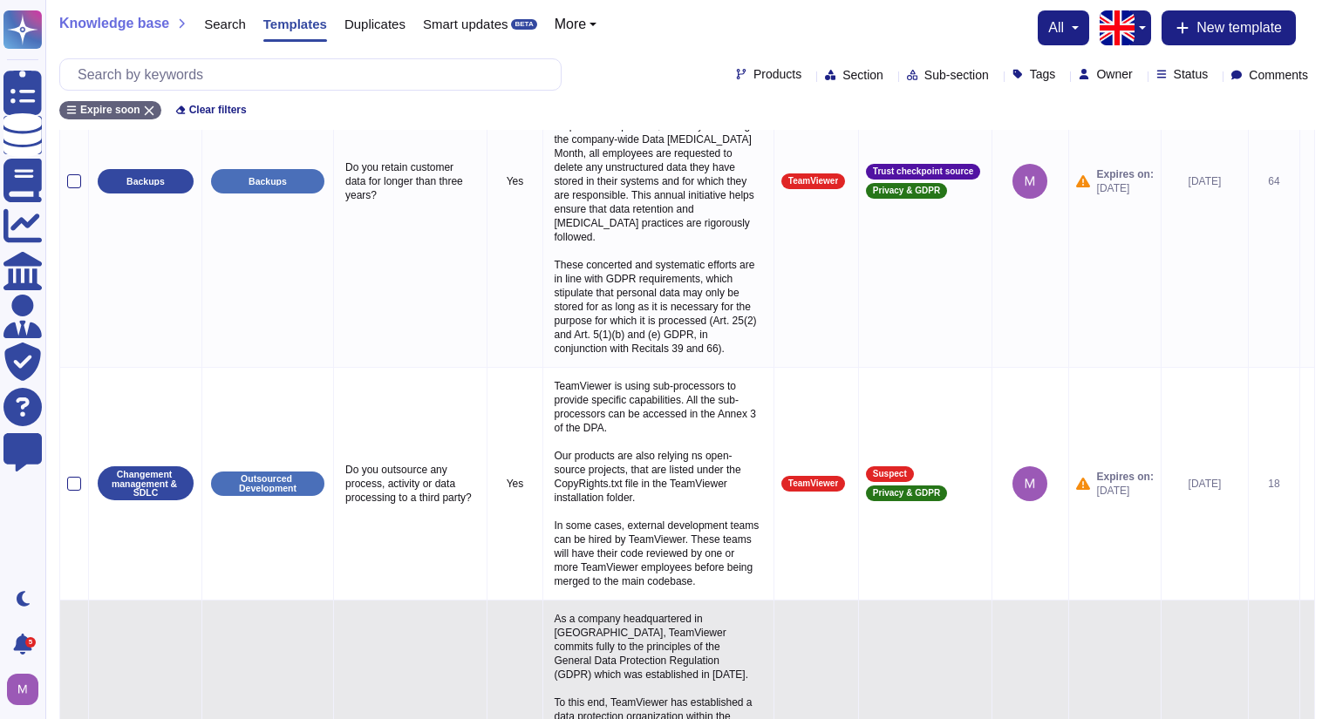
scroll to position [2136, 0]
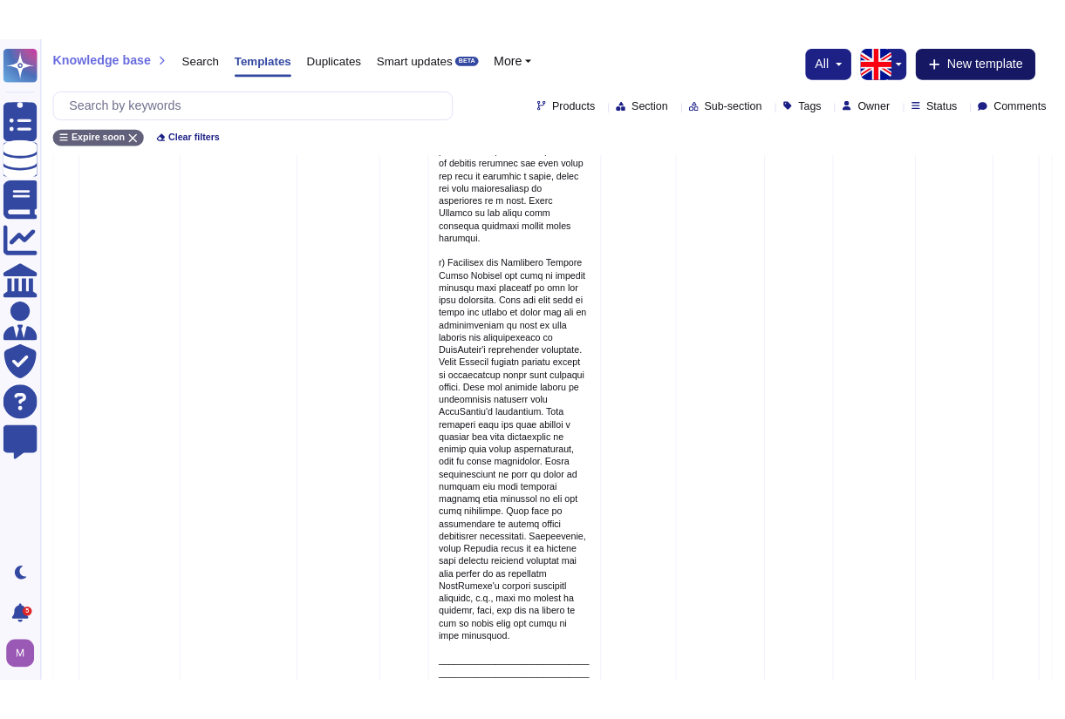
scroll to position [2511, 0]
